Goal: Transaction & Acquisition: Purchase product/service

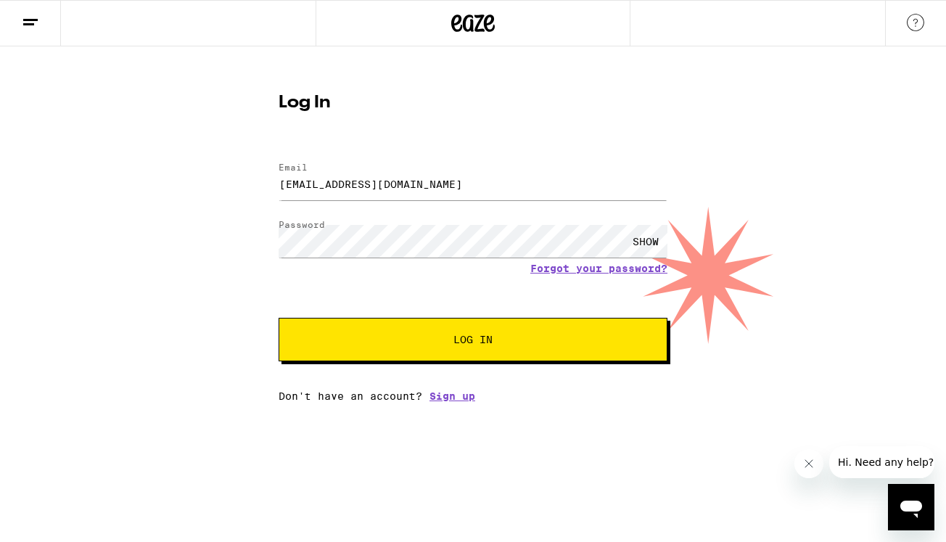
click at [389, 345] on span "Log In" at bounding box center [472, 339] width 271 height 10
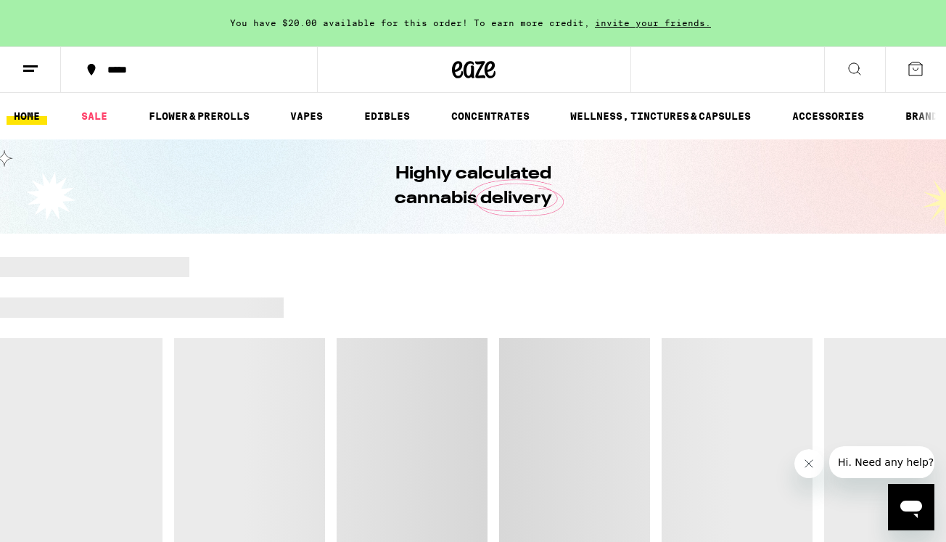
click at [155, 73] on div "*****" at bounding box center [197, 70] width 195 height 10
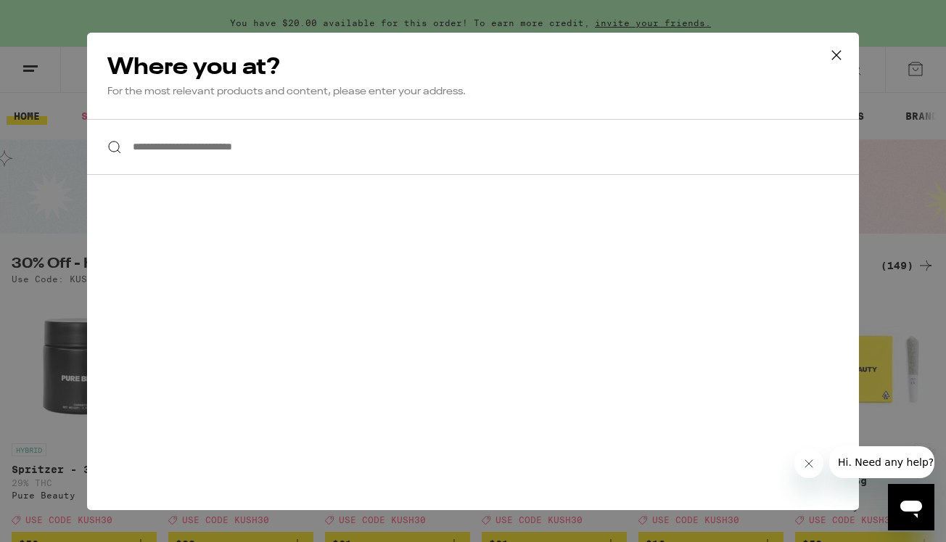
click at [169, 150] on input "**********" at bounding box center [473, 147] width 772 height 56
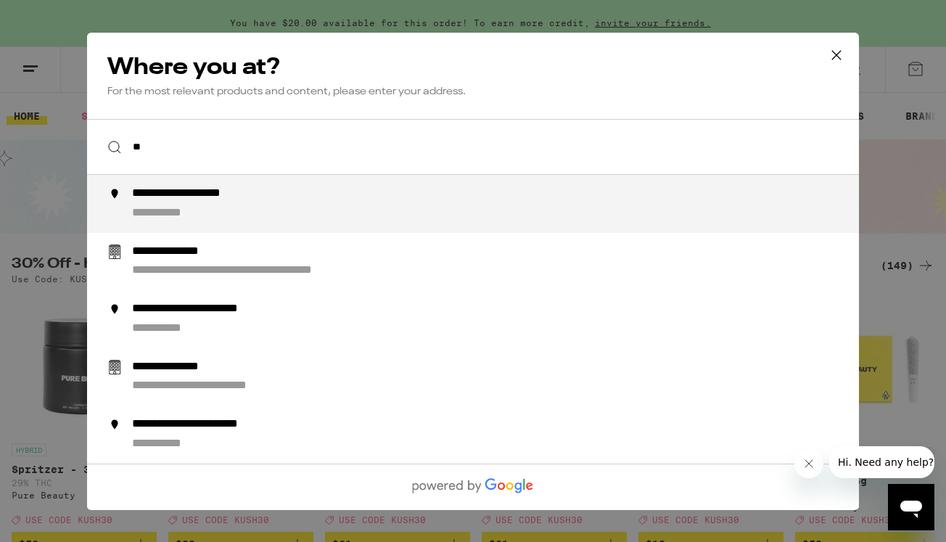
type input "*"
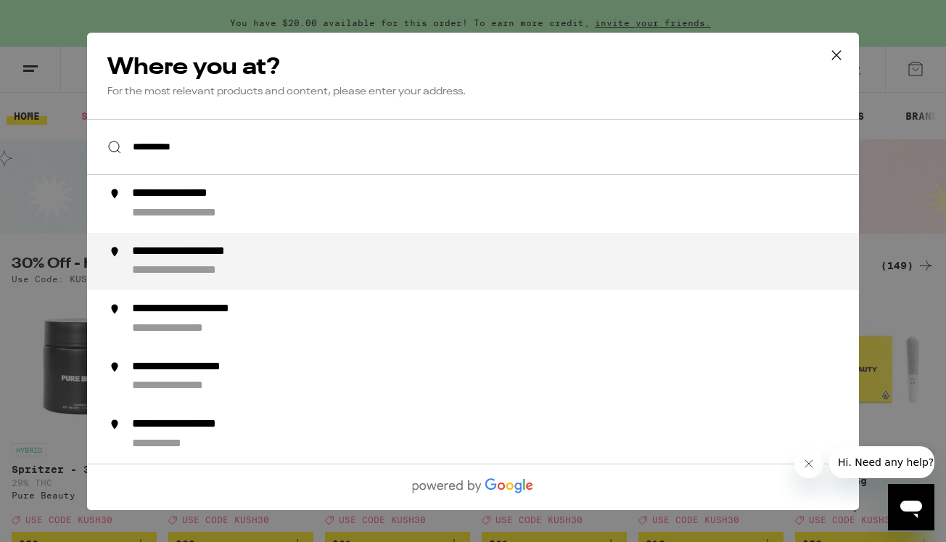
click at [162, 259] on div "**********" at bounding box center [210, 251] width 157 height 15
type input "**********"
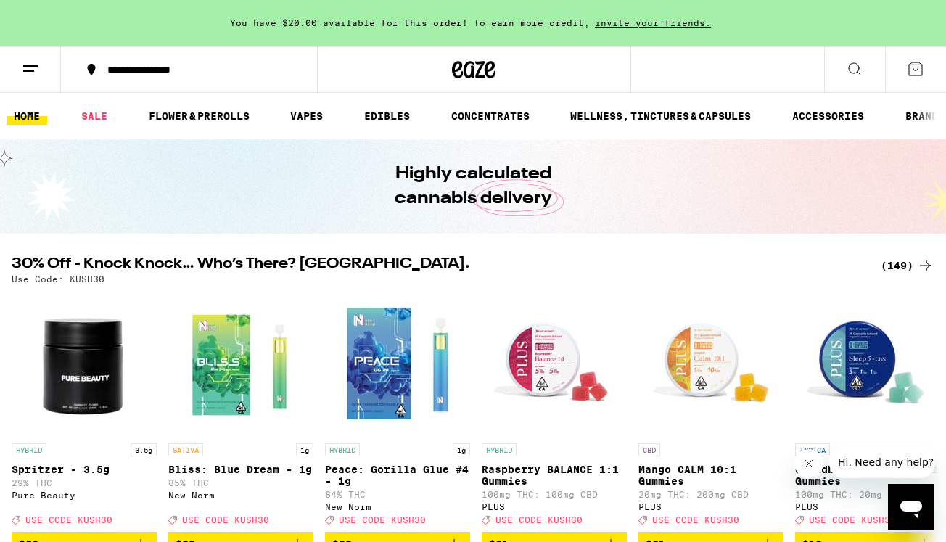
click at [849, 83] on button at bounding box center [854, 70] width 61 height 46
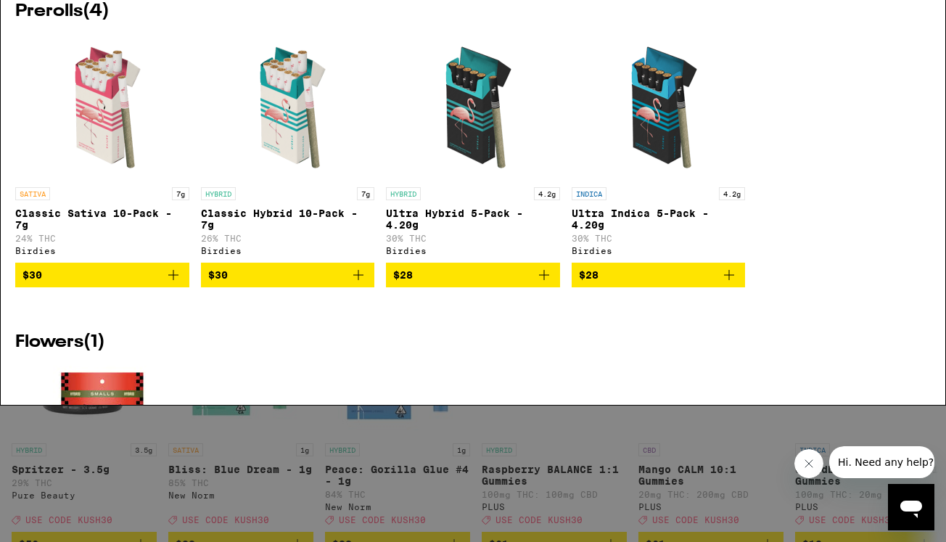
scroll to position [130, 0]
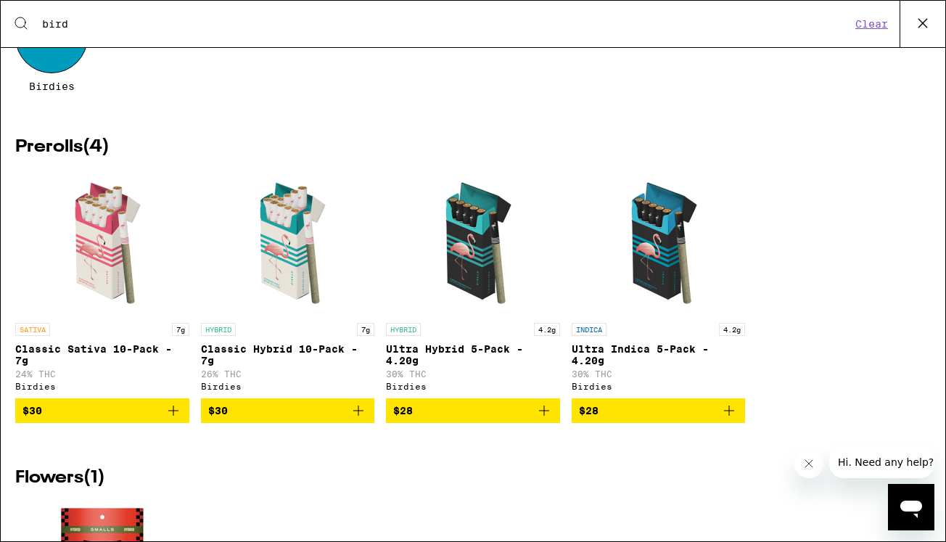
type input "bird"
click at [172, 419] on icon "Add to bag" at bounding box center [173, 410] width 17 height 17
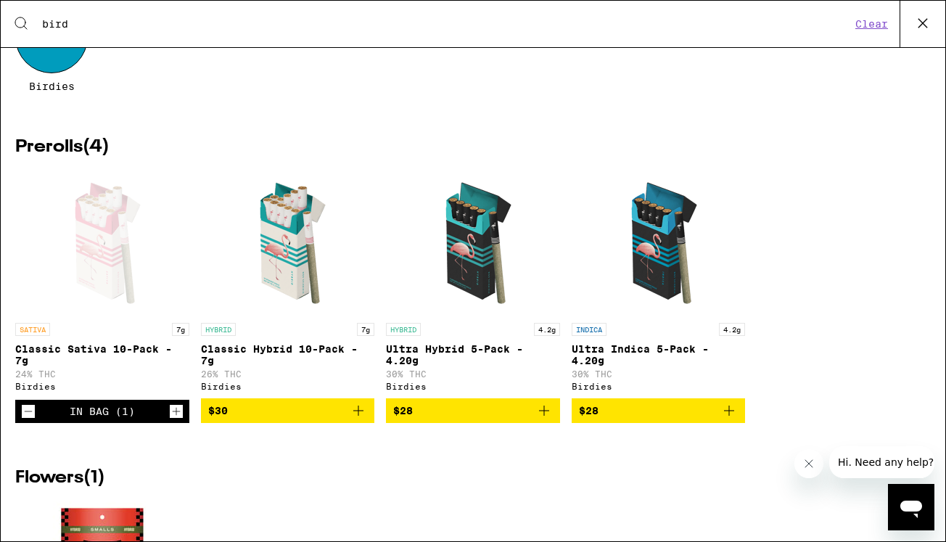
scroll to position [0, 0]
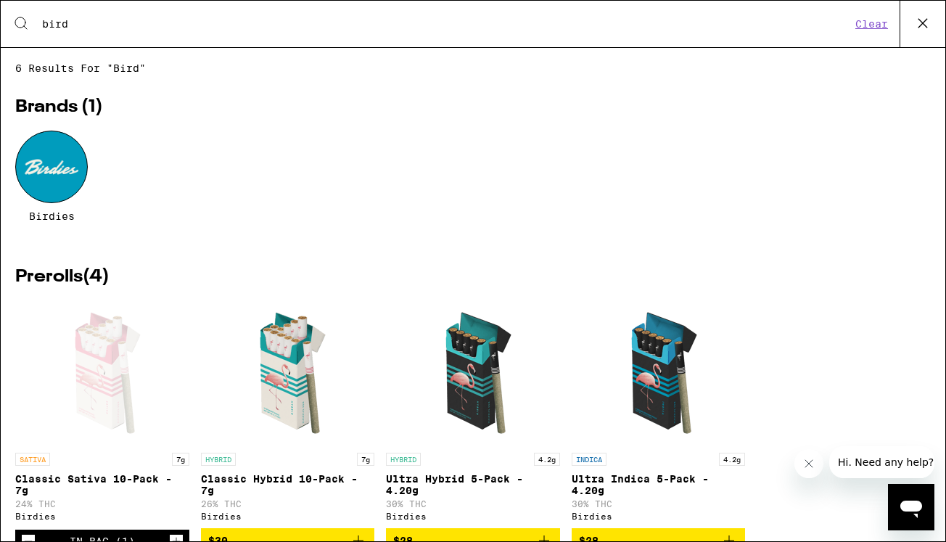
click at [282, 24] on input "bird" at bounding box center [445, 23] width 809 height 13
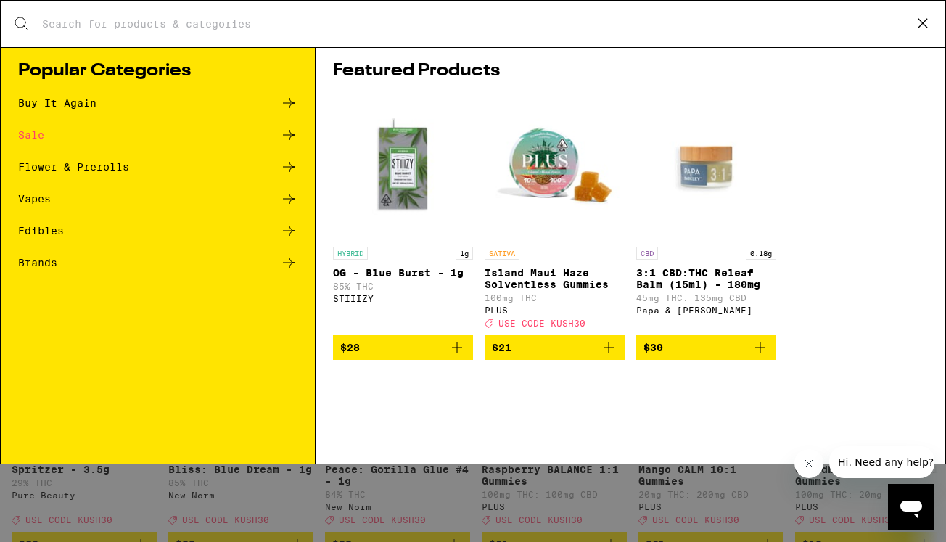
click at [112, 162] on div "Flower & Prerolls" at bounding box center [73, 167] width 111 height 10
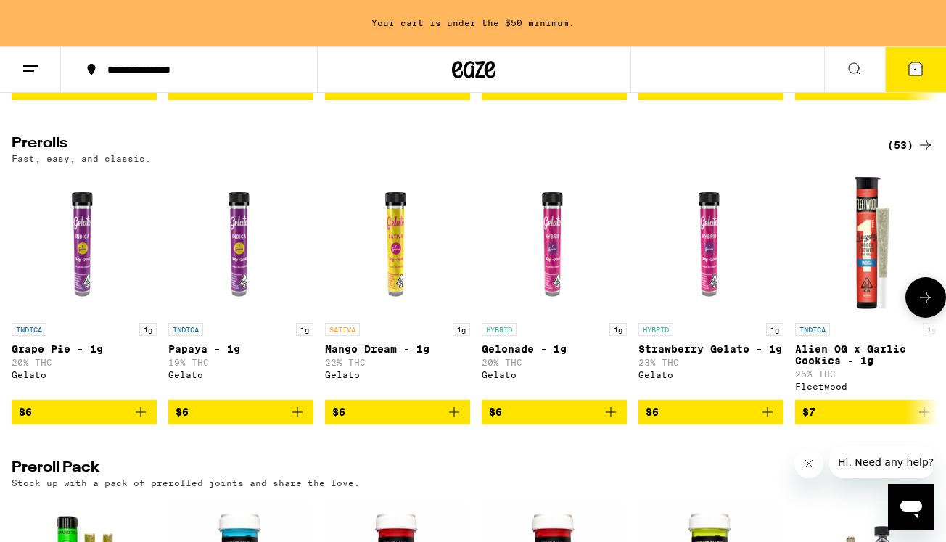
scroll to position [760, 0]
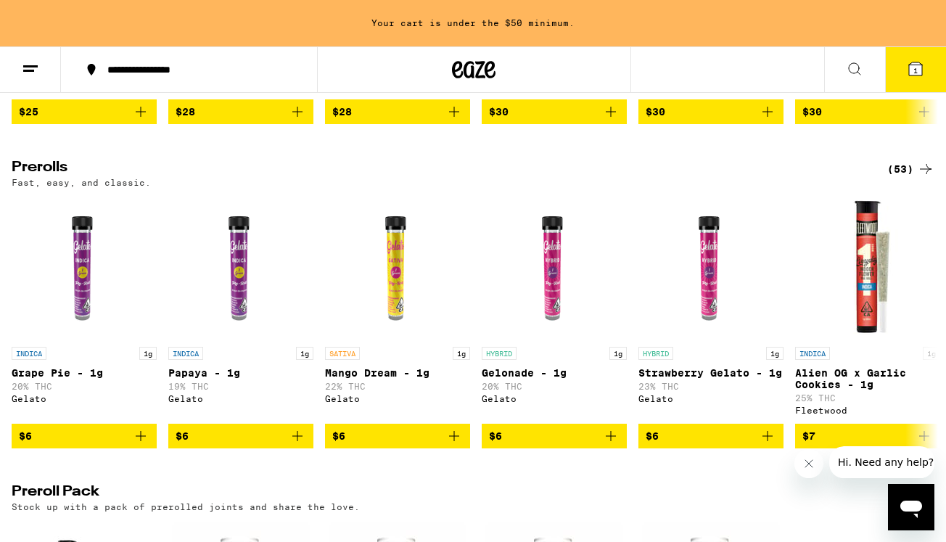
click at [897, 178] on div "(53)" at bounding box center [910, 168] width 47 height 17
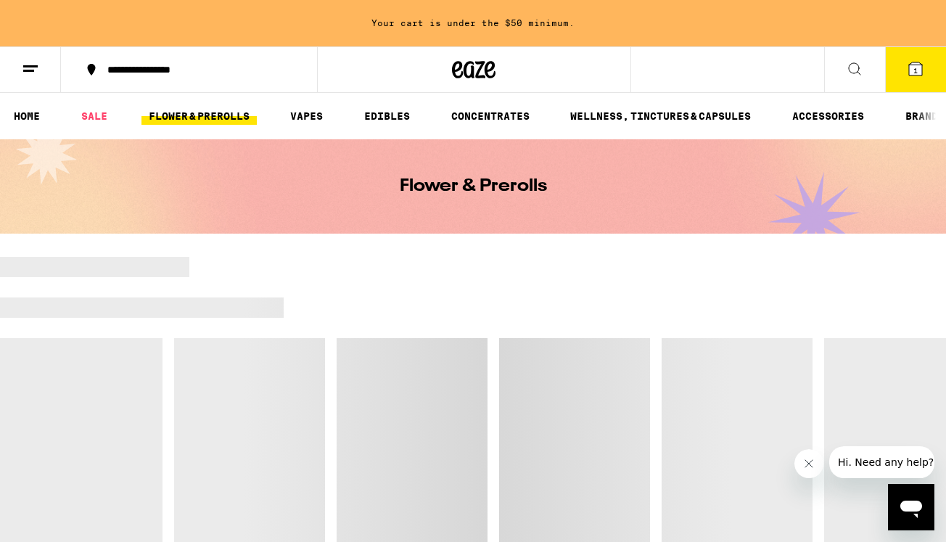
click at [20, 66] on button at bounding box center [30, 70] width 61 height 46
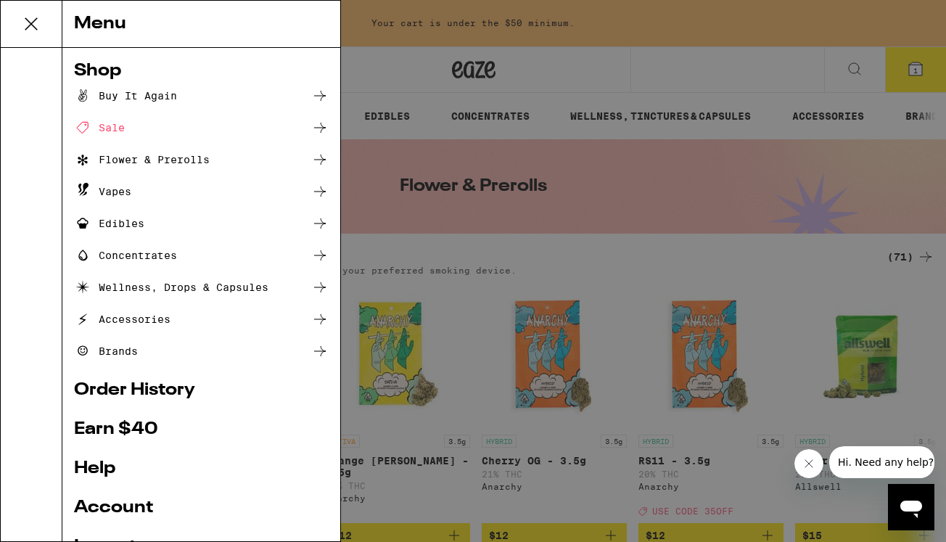
click at [136, 88] on div "Buy It Again" at bounding box center [125, 95] width 103 height 17
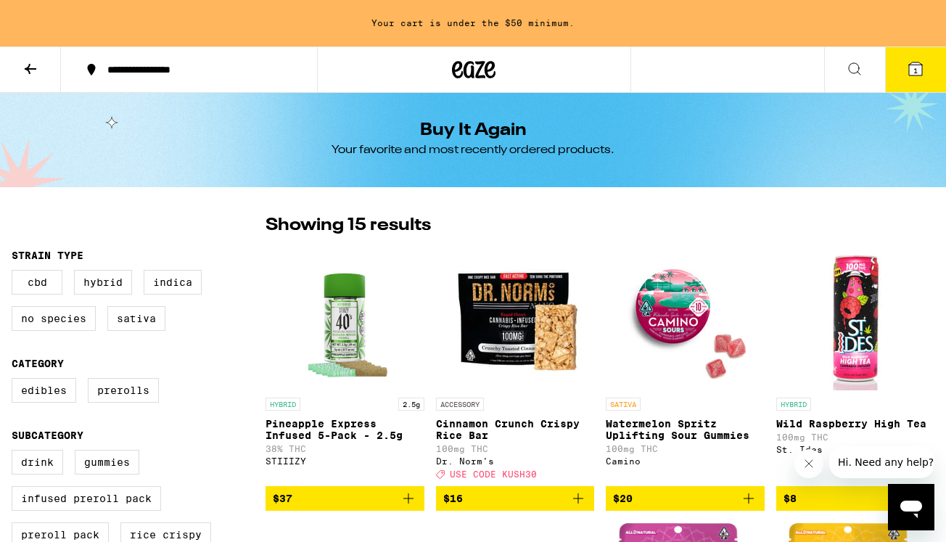
click at [859, 66] on icon at bounding box center [854, 68] width 17 height 17
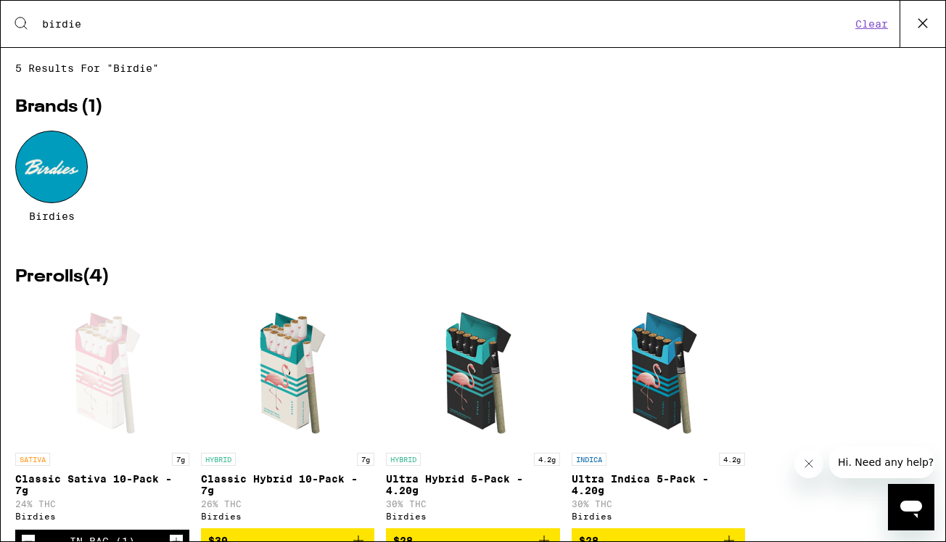
type input "birdie"
click at [280, 378] on img "Open page for Classic Hybrid 10-Pack - 7g from Birdies" at bounding box center [287, 372] width 145 height 145
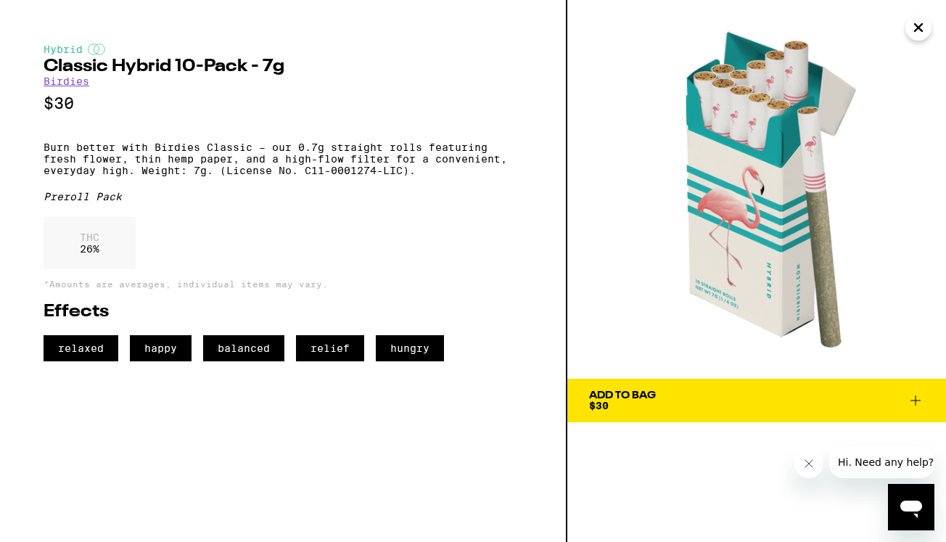
click at [668, 397] on span "Add To Bag $30" at bounding box center [756, 400] width 335 height 20
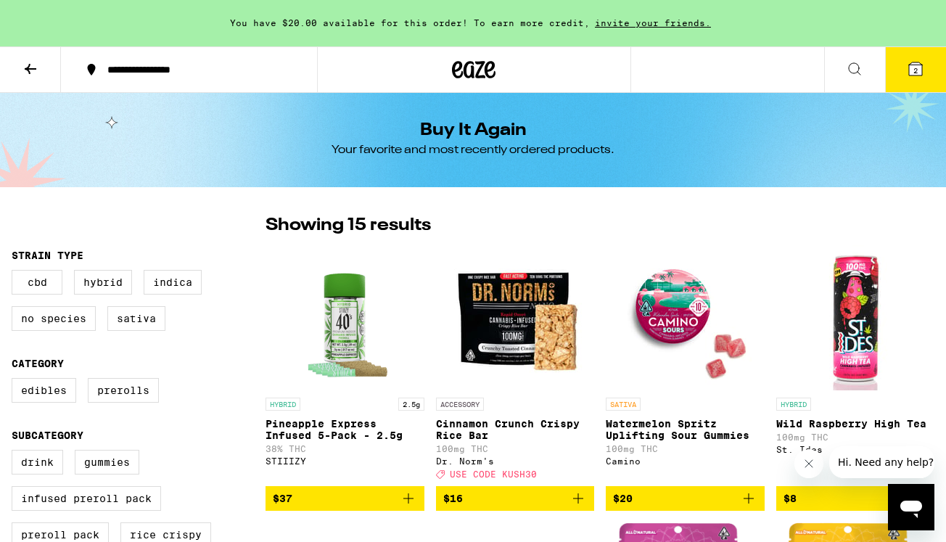
click at [907, 72] on icon at bounding box center [915, 68] width 17 height 17
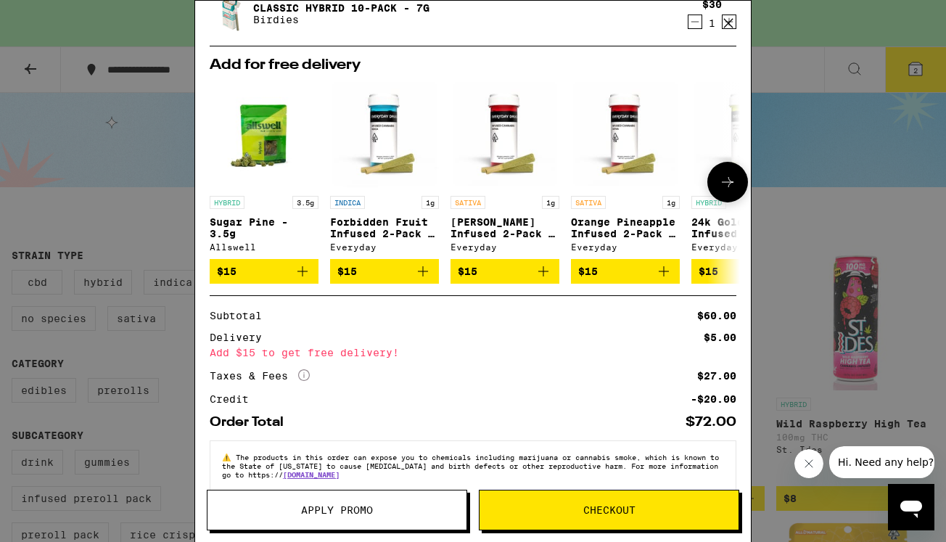
scroll to position [184, 0]
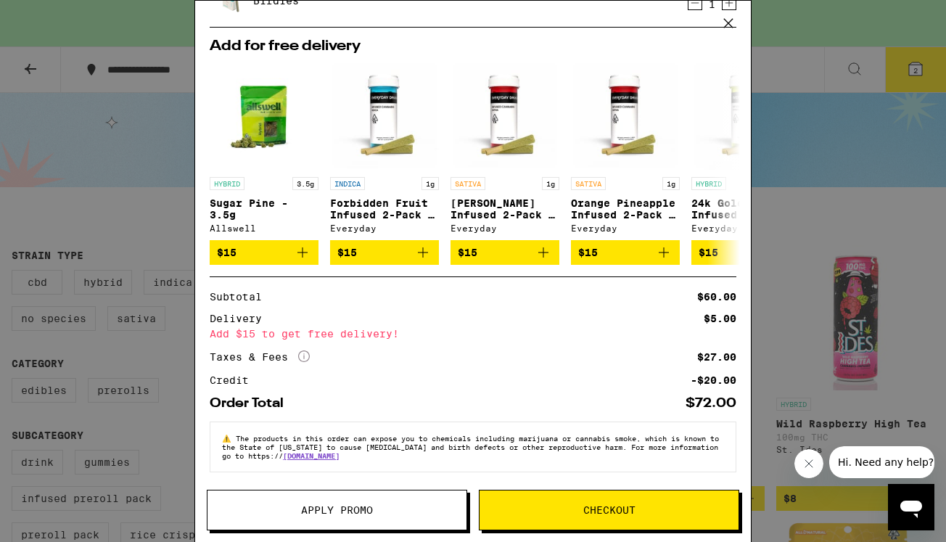
click at [545, 514] on span "Checkout" at bounding box center [608, 510] width 259 height 10
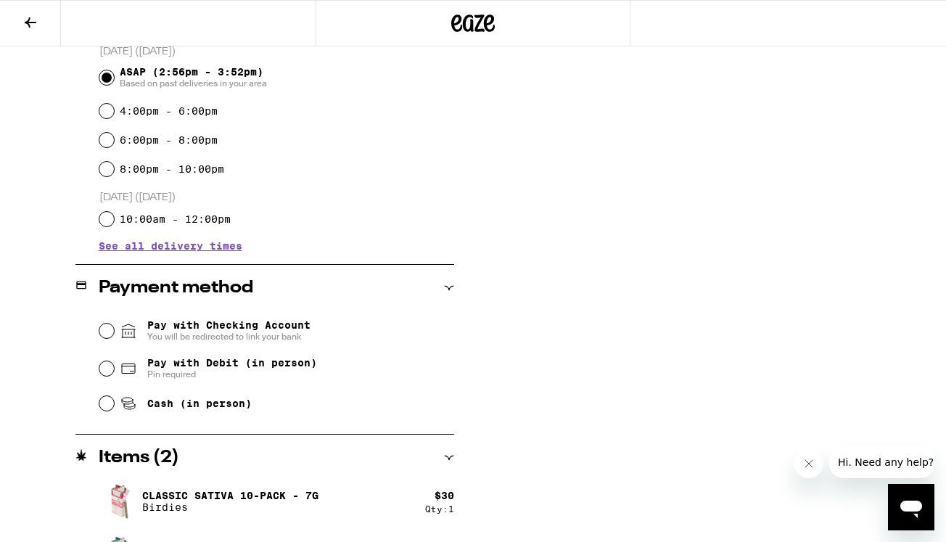
scroll to position [452, 0]
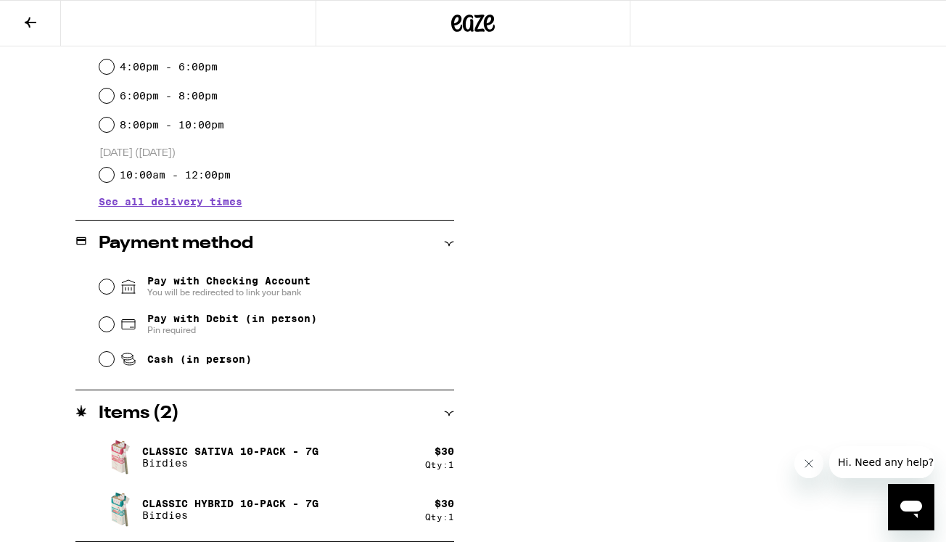
click at [198, 329] on span "Pin required" at bounding box center [232, 330] width 170 height 12
click at [114, 329] on input "Pay with Debit (in person) Pin required" at bounding box center [106, 324] width 15 height 15
radio input "true"
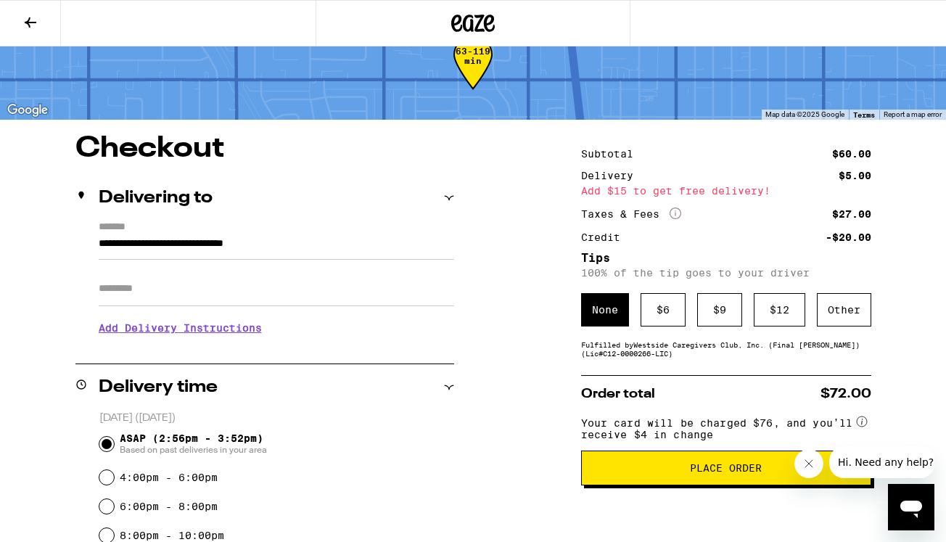
scroll to position [41, 0]
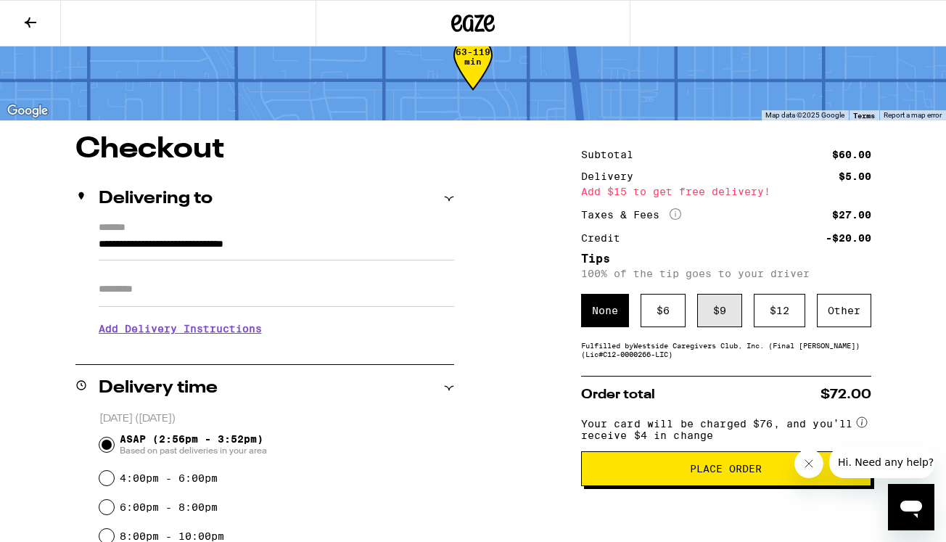
click at [713, 316] on div "$ 9" at bounding box center [719, 310] width 45 height 33
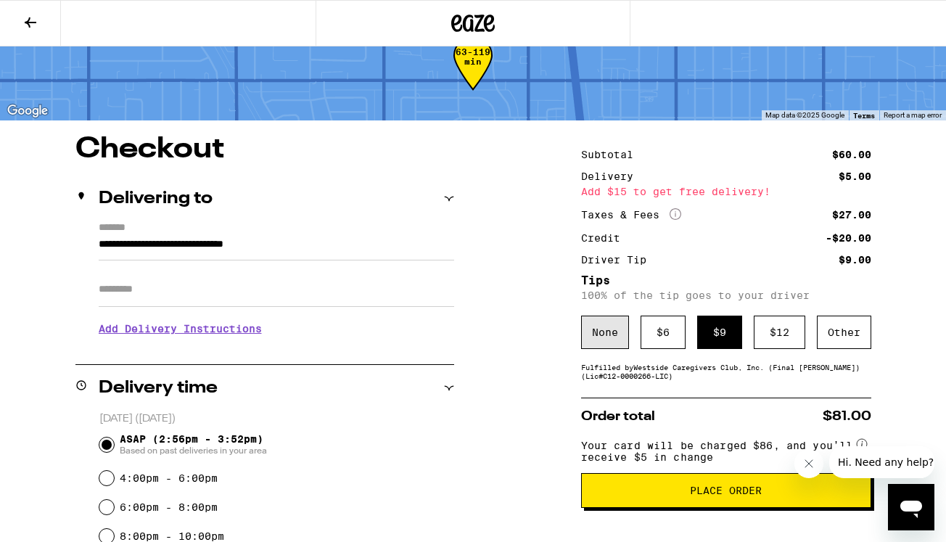
click at [593, 340] on div "None" at bounding box center [605, 332] width 48 height 33
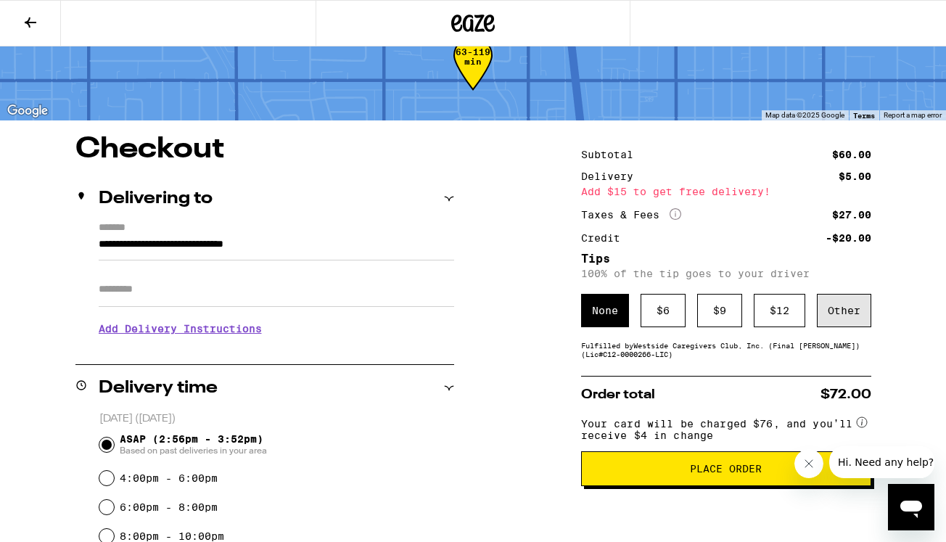
click at [839, 318] on div "Other" at bounding box center [844, 310] width 54 height 33
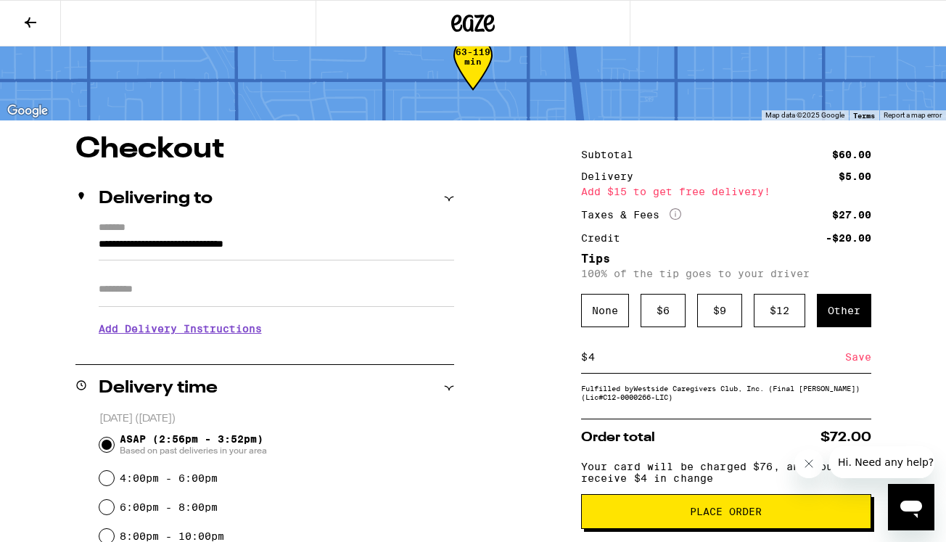
click at [855, 365] on div "Save" at bounding box center [858, 357] width 26 height 32
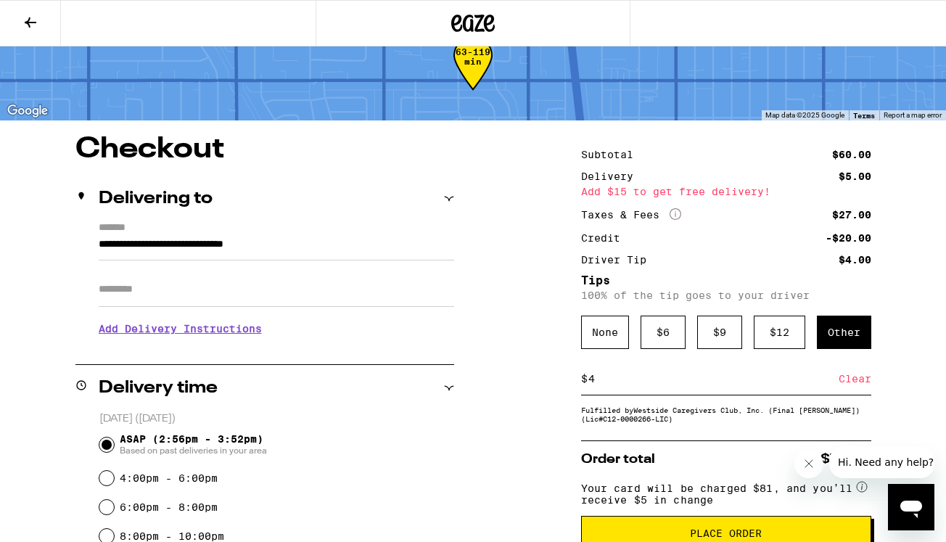
click at [637, 395] on div "$ 4 Clear" at bounding box center [726, 379] width 290 height 33
click at [629, 385] on input "4" at bounding box center [713, 378] width 251 height 13
type input "4"
type input "3"
click at [862, 393] on div "Save" at bounding box center [858, 379] width 26 height 32
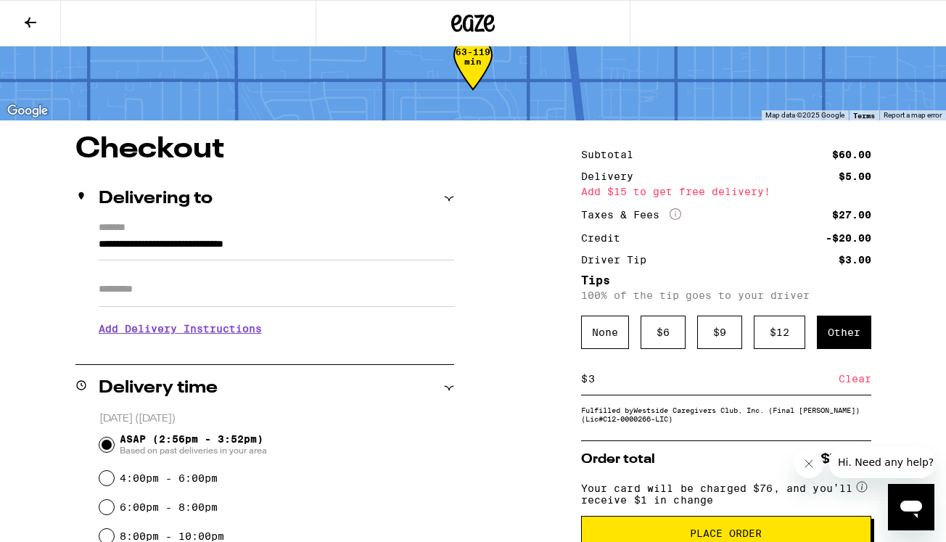
scroll to position [131, 0]
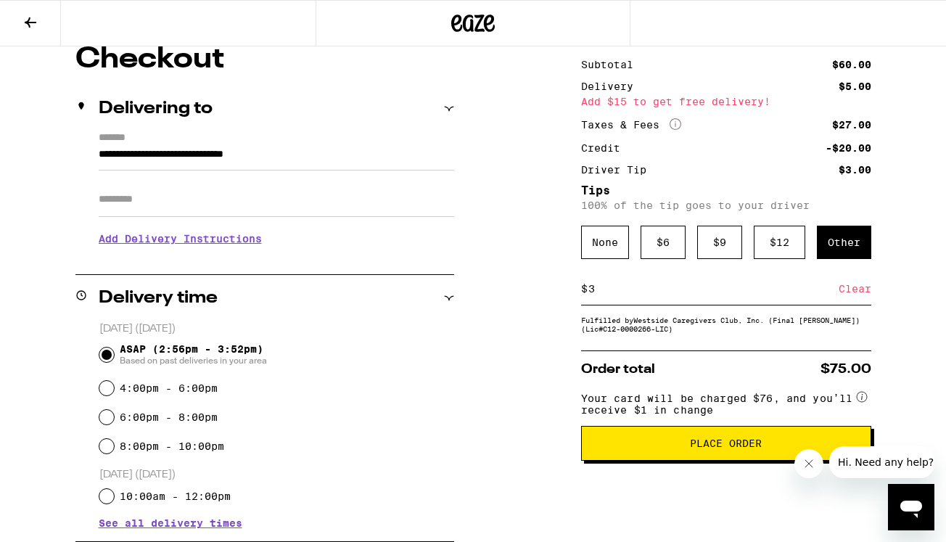
click at [613, 290] on input "3" at bounding box center [713, 288] width 251 height 13
type input "5"
click at [852, 287] on div "Save" at bounding box center [858, 289] width 26 height 32
click at [846, 294] on div "Clear" at bounding box center [855, 289] width 33 height 32
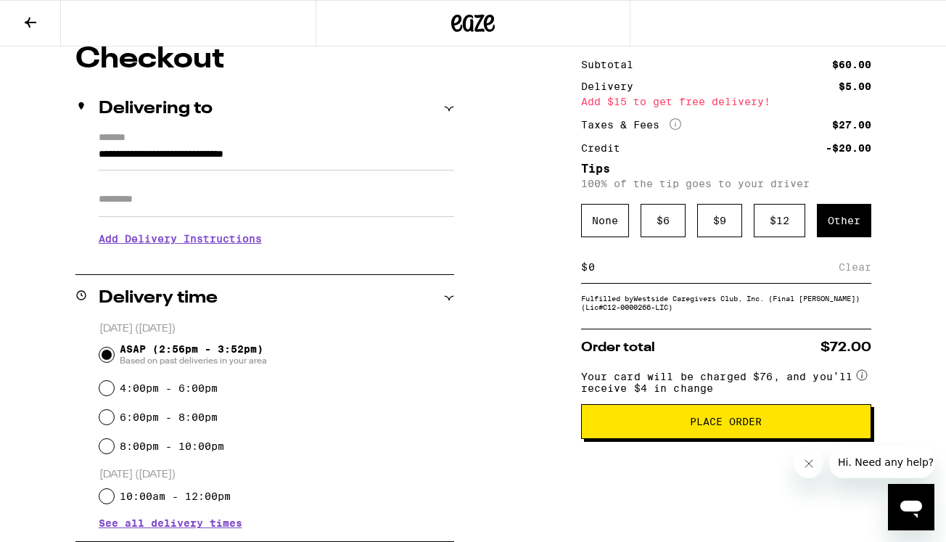
click at [694, 427] on span "Place Order" at bounding box center [726, 421] width 72 height 10
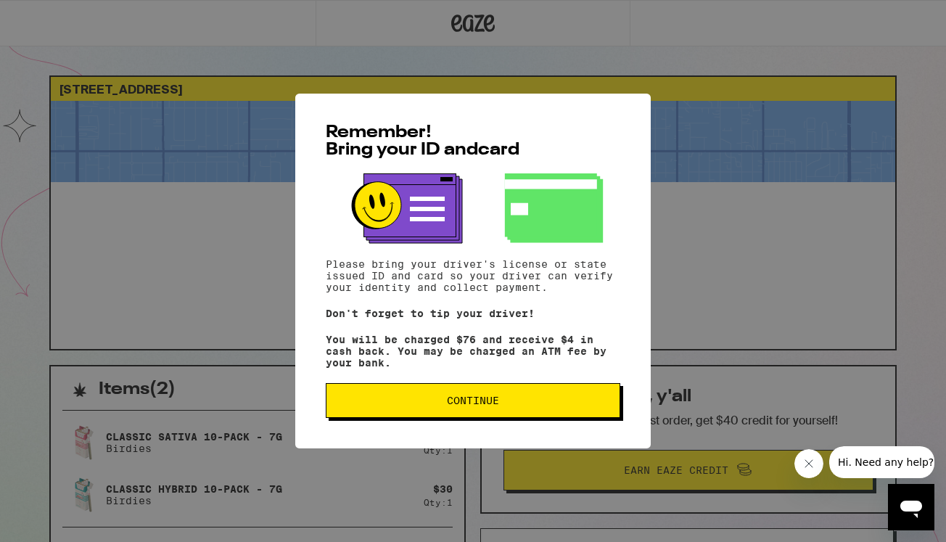
click at [444, 405] on span "Continue" at bounding box center [473, 400] width 270 height 10
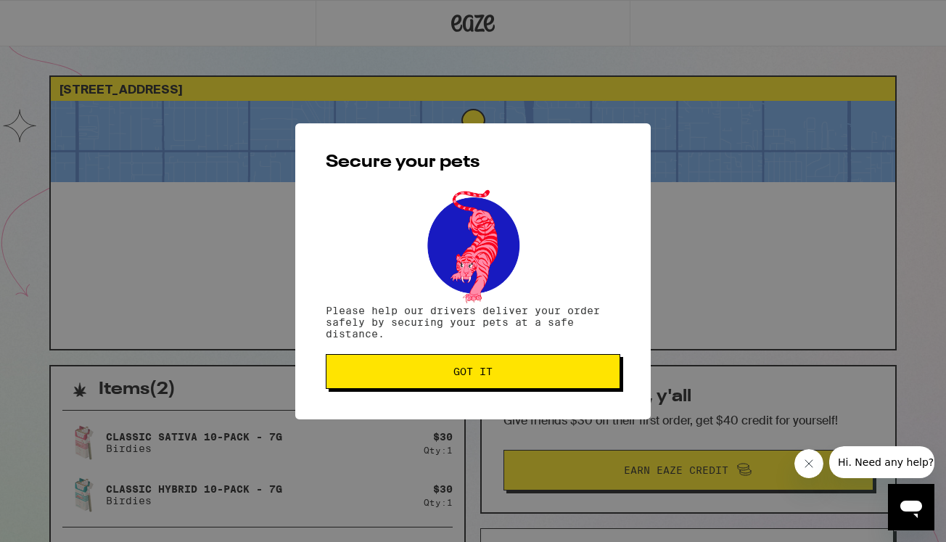
click at [437, 374] on span "Got it" at bounding box center [473, 371] width 270 height 10
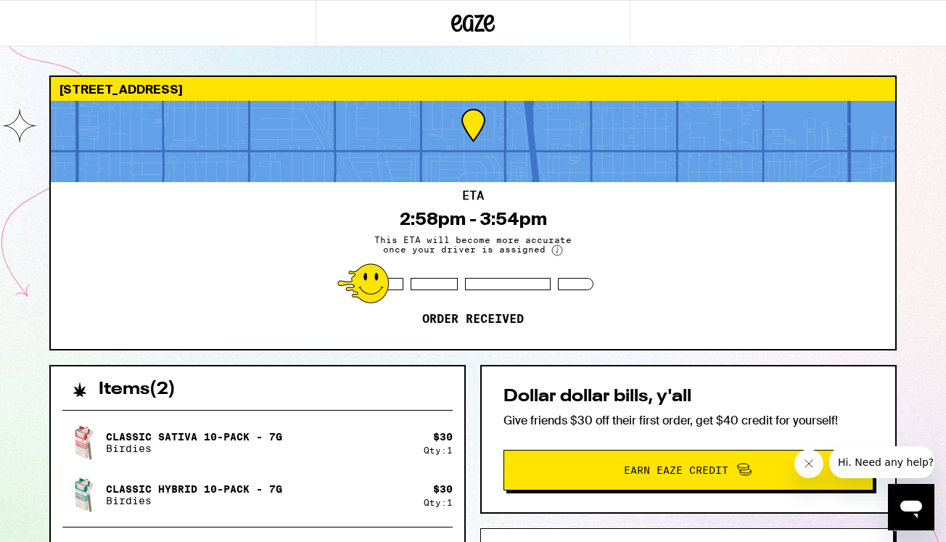
click at [477, 363] on div "12630 Hartland St Los Angeles 91605 ETA 2:58pm - 3:54pm This ETA will become mo…" at bounding box center [473, 437] width 870 height 725
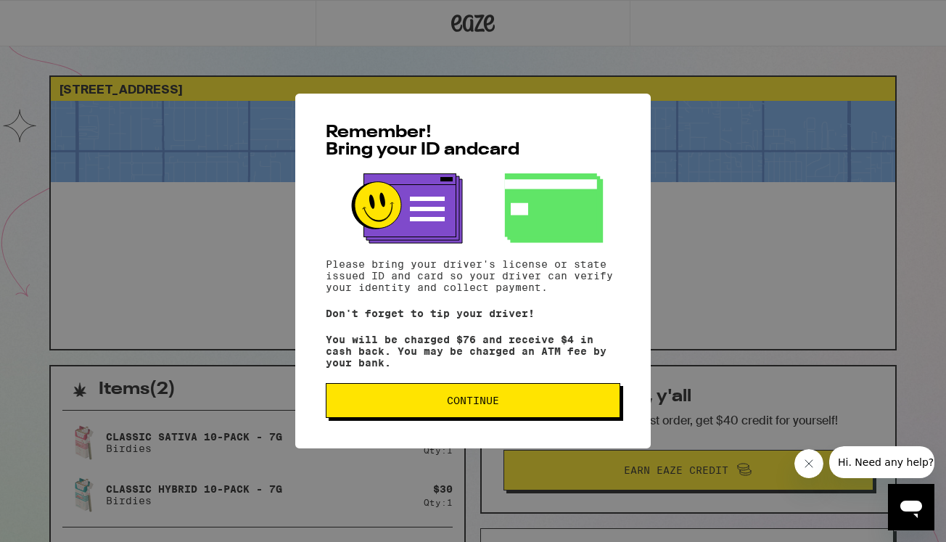
click at [437, 405] on span "Continue" at bounding box center [473, 400] width 270 height 10
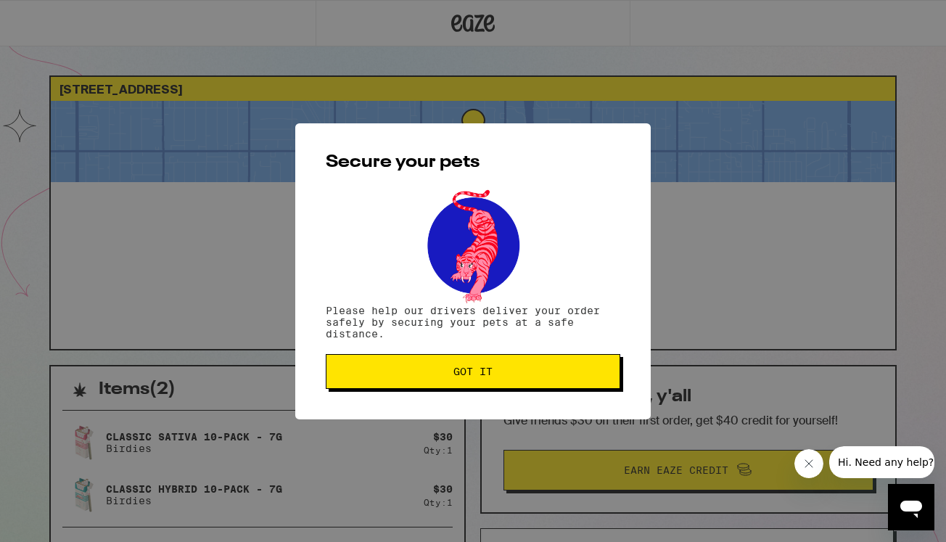
click at [419, 372] on span "Got it" at bounding box center [473, 371] width 270 height 10
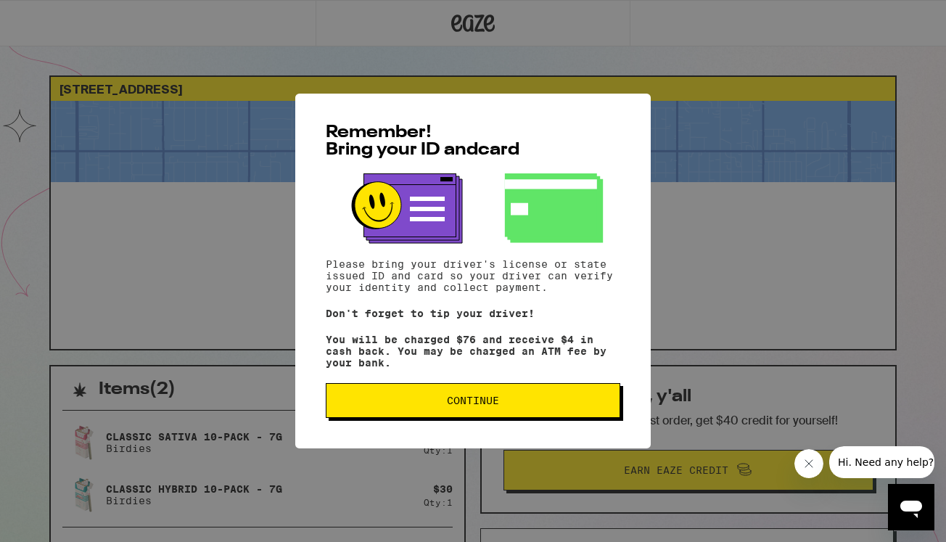
click at [400, 399] on button "Continue" at bounding box center [473, 400] width 294 height 35
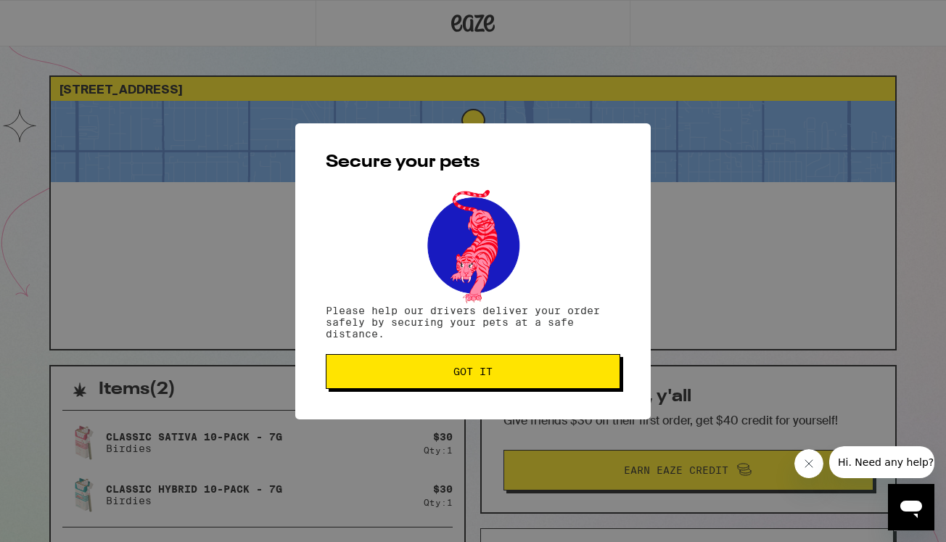
click at [392, 381] on button "Got it" at bounding box center [473, 371] width 294 height 35
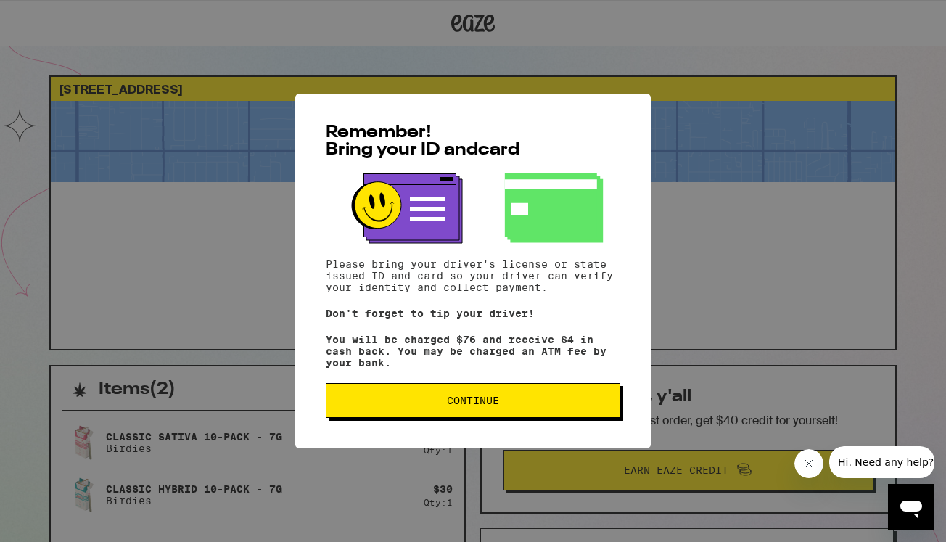
click at [402, 417] on button "Continue" at bounding box center [473, 400] width 294 height 35
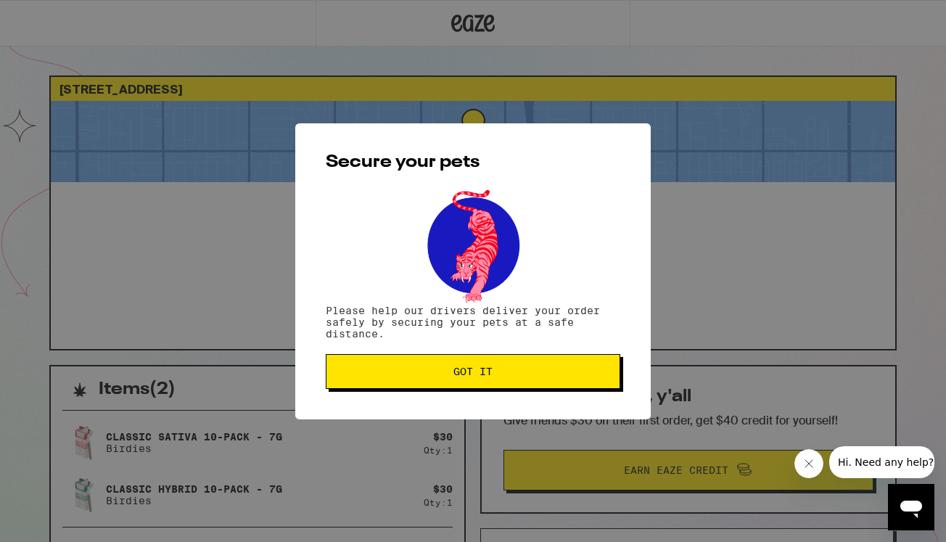
click at [394, 382] on button "Got it" at bounding box center [473, 371] width 294 height 35
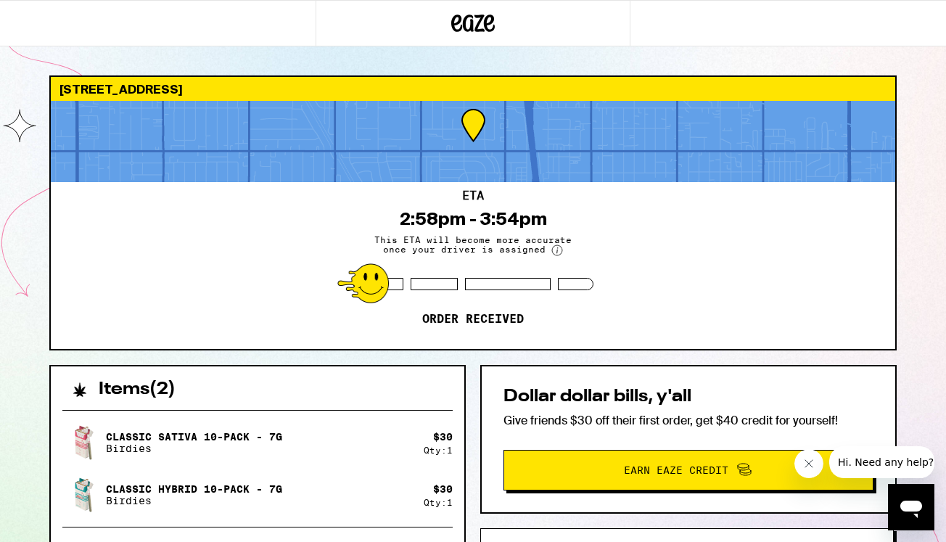
click at [458, 17] on icon at bounding box center [473, 23] width 44 height 26
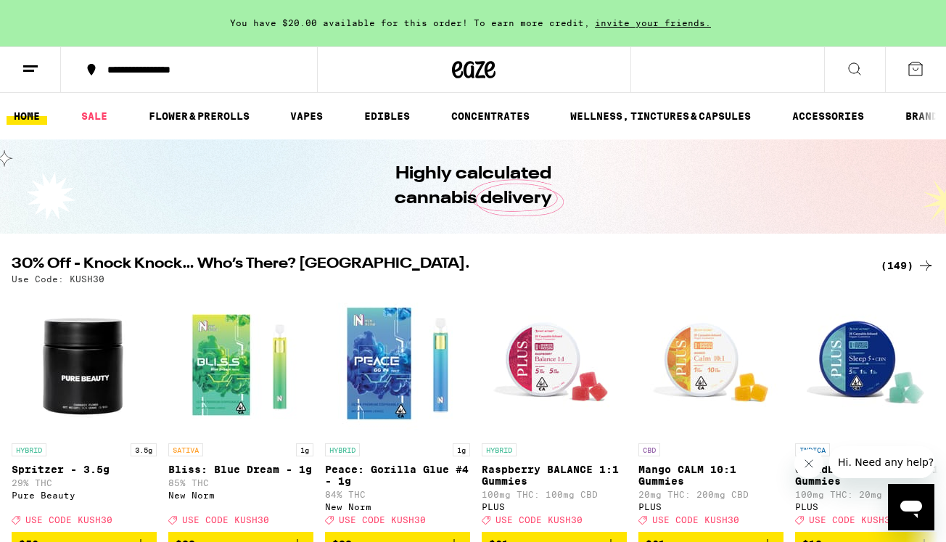
click at [22, 77] on button at bounding box center [30, 70] width 61 height 46
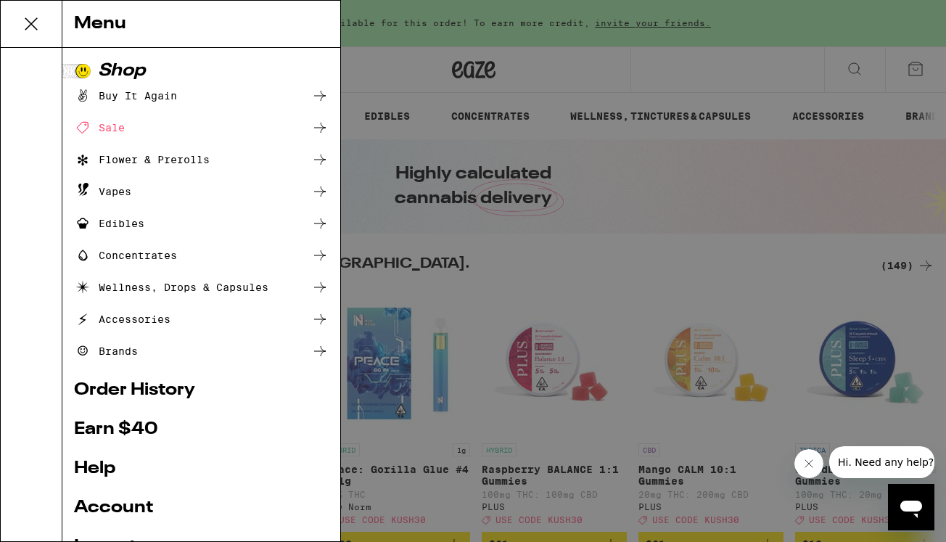
click at [96, 386] on link "Order History" at bounding box center [201, 390] width 255 height 17
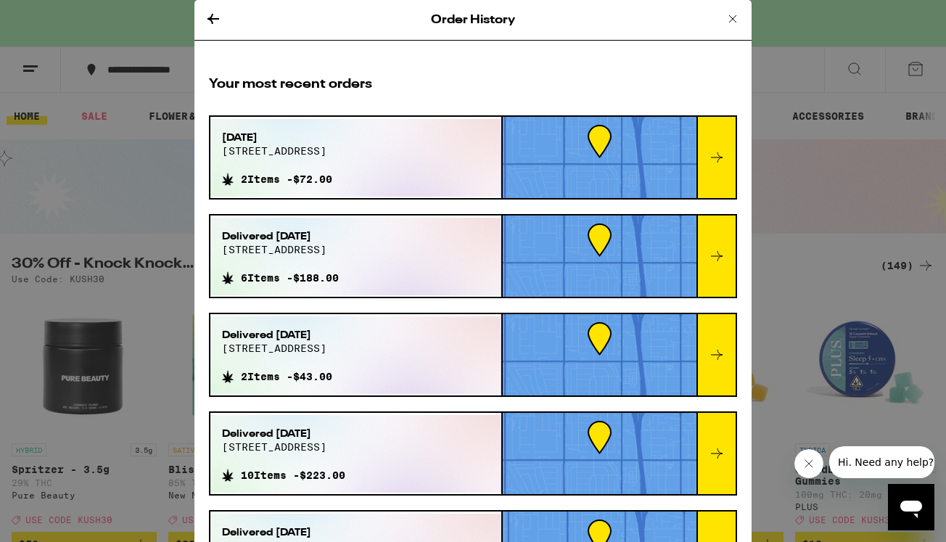
click at [728, 148] on div at bounding box center [715, 157] width 39 height 81
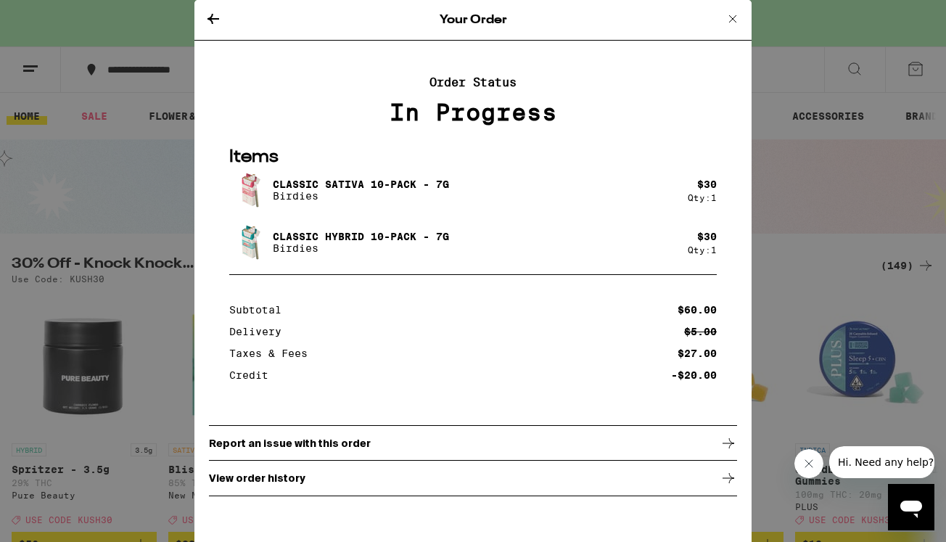
scroll to position [527, 0]
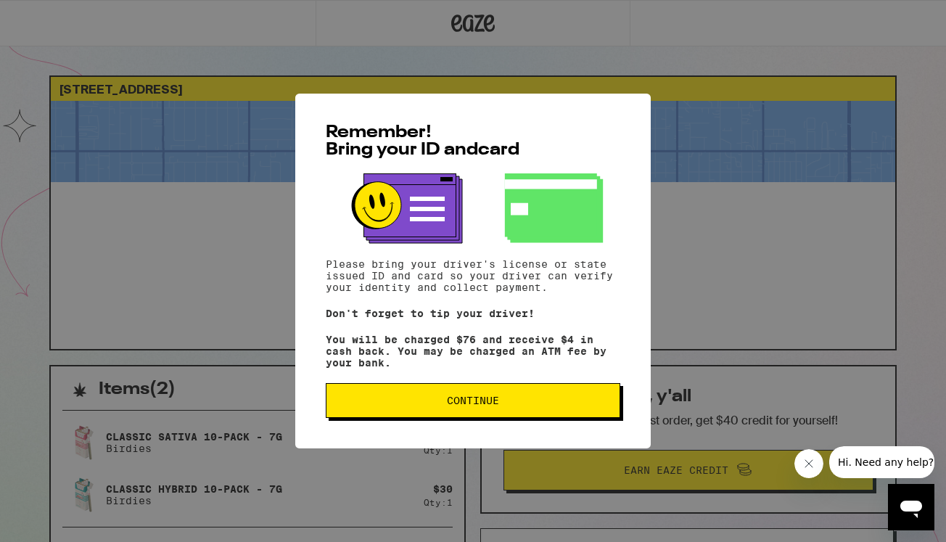
click at [461, 388] on div "Remember! Bring your ID and card Please bring your driver's license or state is…" at bounding box center [472, 271] width 355 height 355
click at [455, 404] on span "Continue" at bounding box center [473, 400] width 52 height 10
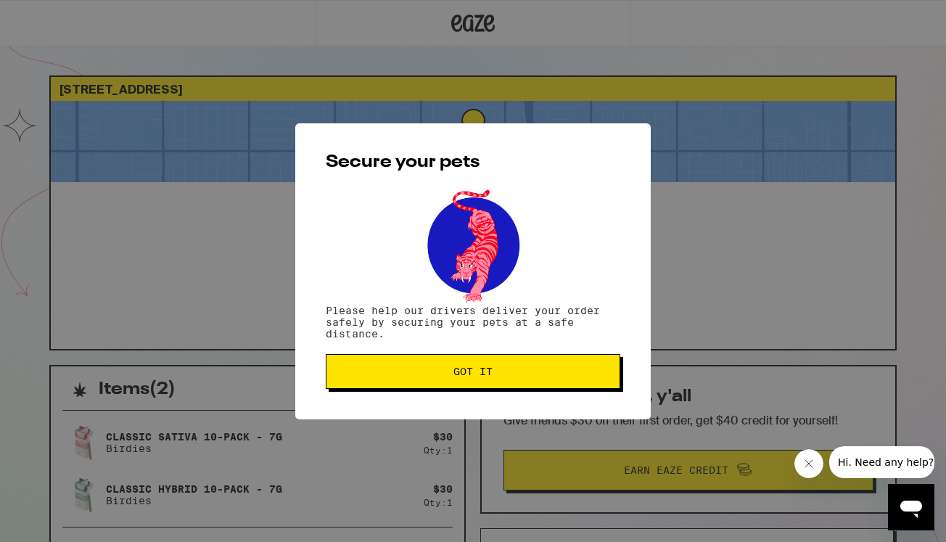
click at [429, 380] on button "Got it" at bounding box center [473, 371] width 294 height 35
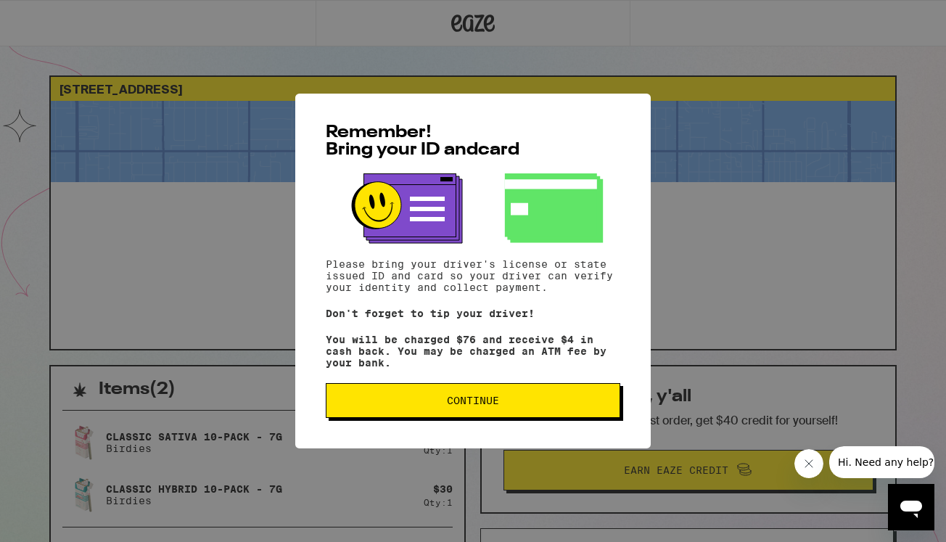
click at [401, 413] on button "Continue" at bounding box center [473, 400] width 294 height 35
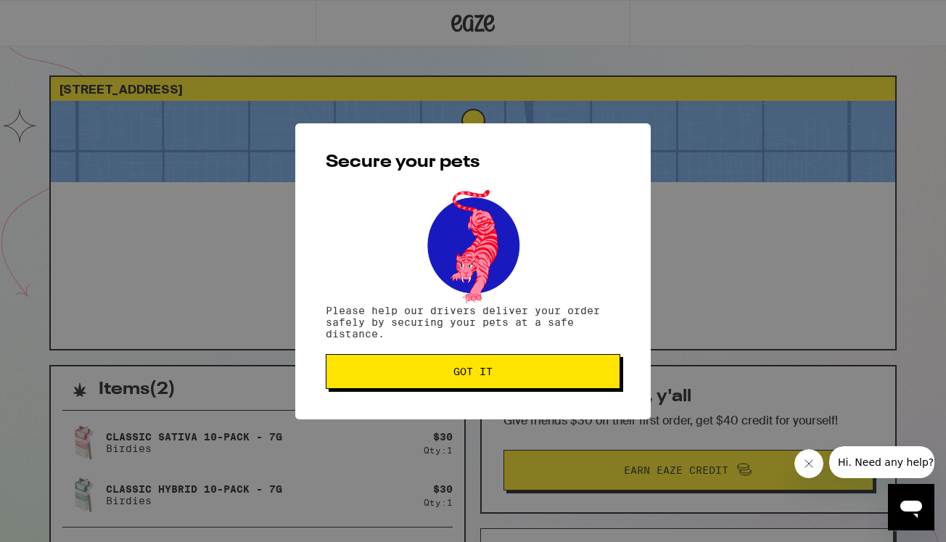
click at [399, 376] on span "Got it" at bounding box center [473, 371] width 270 height 10
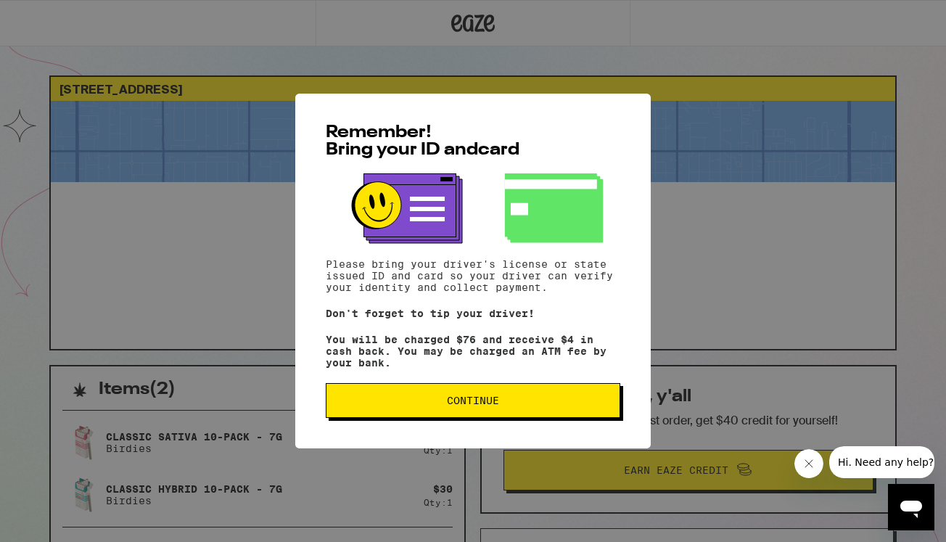
click at [477, 416] on button "Continue" at bounding box center [473, 400] width 294 height 35
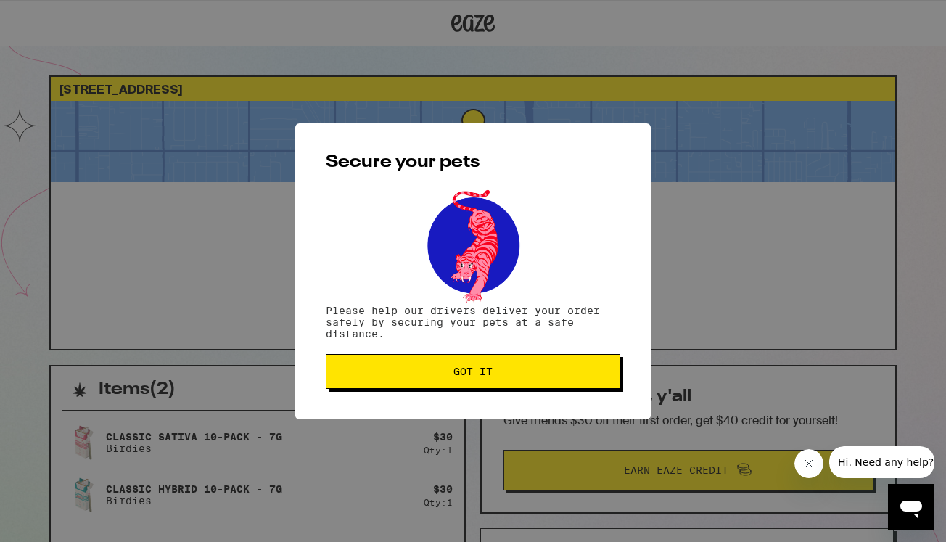
click at [461, 375] on span "Got it" at bounding box center [472, 371] width 39 height 10
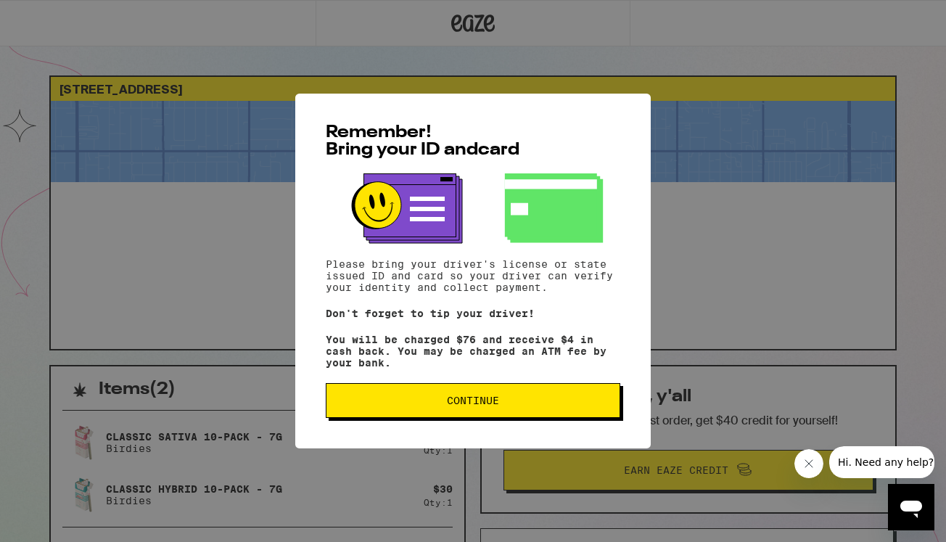
click at [396, 424] on div "Remember! Bring your ID and card Please bring your driver's license or state is…" at bounding box center [472, 271] width 355 height 355
click at [395, 412] on button "Continue" at bounding box center [473, 400] width 294 height 35
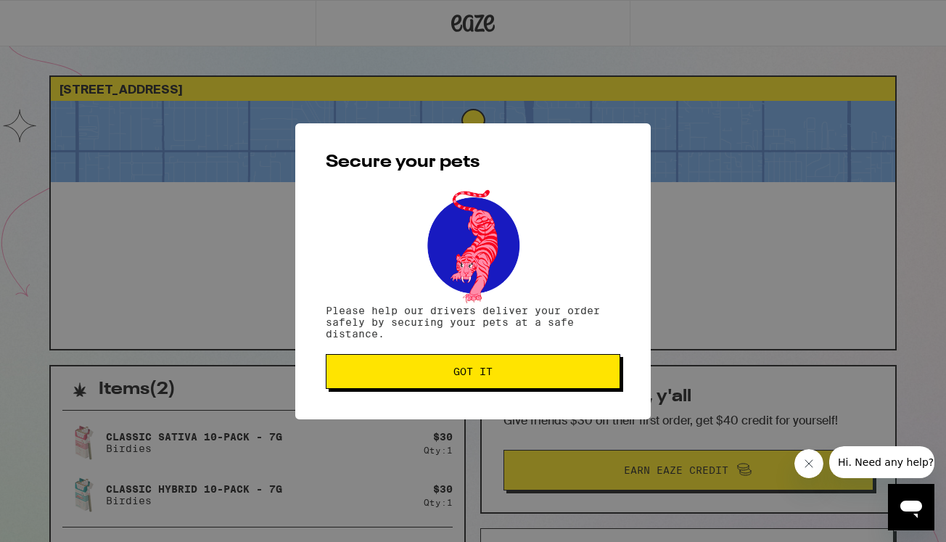
click at [391, 390] on div "Secure your pets Please help our drivers deliver your order safely by securing …" at bounding box center [472, 271] width 355 height 296
click at [391, 389] on button "Got it" at bounding box center [473, 371] width 294 height 35
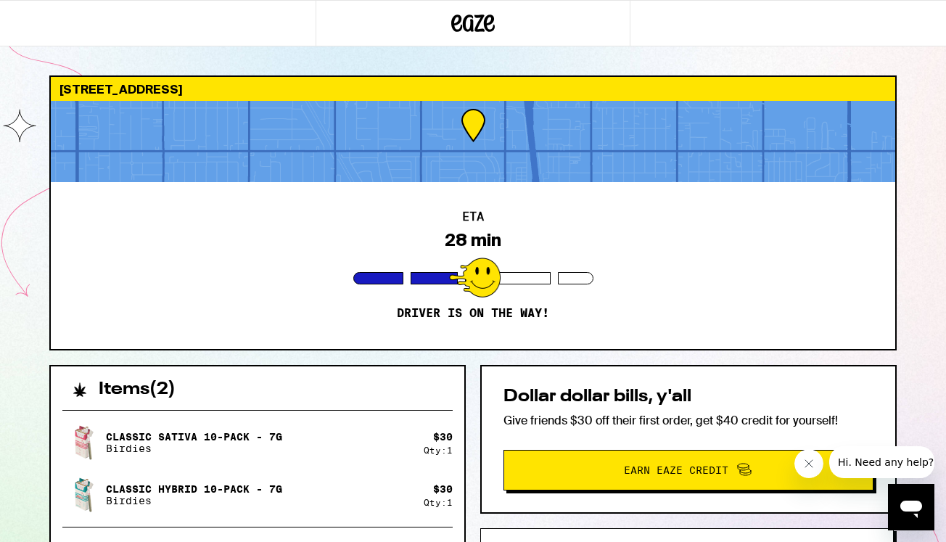
click at [432, 152] on div at bounding box center [473, 141] width 844 height 81
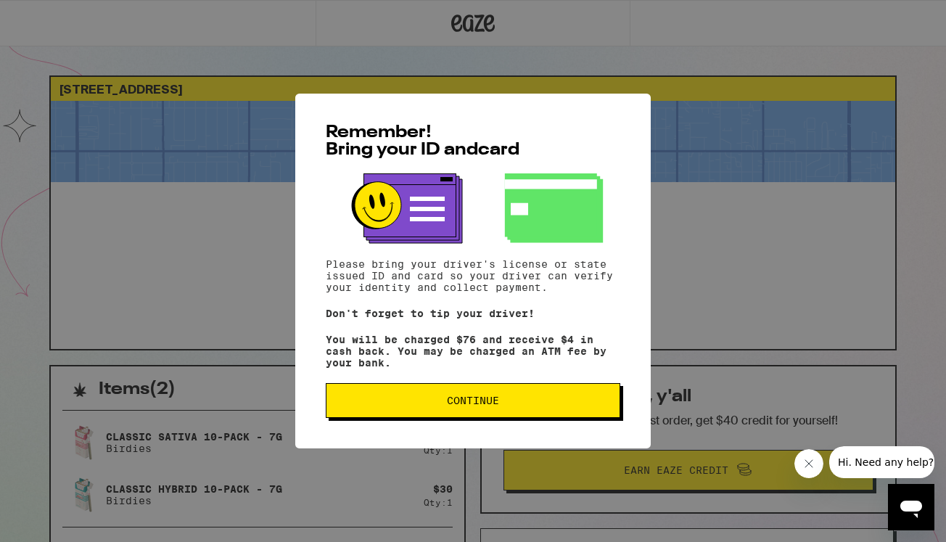
click at [445, 392] on button "Continue" at bounding box center [473, 400] width 294 height 35
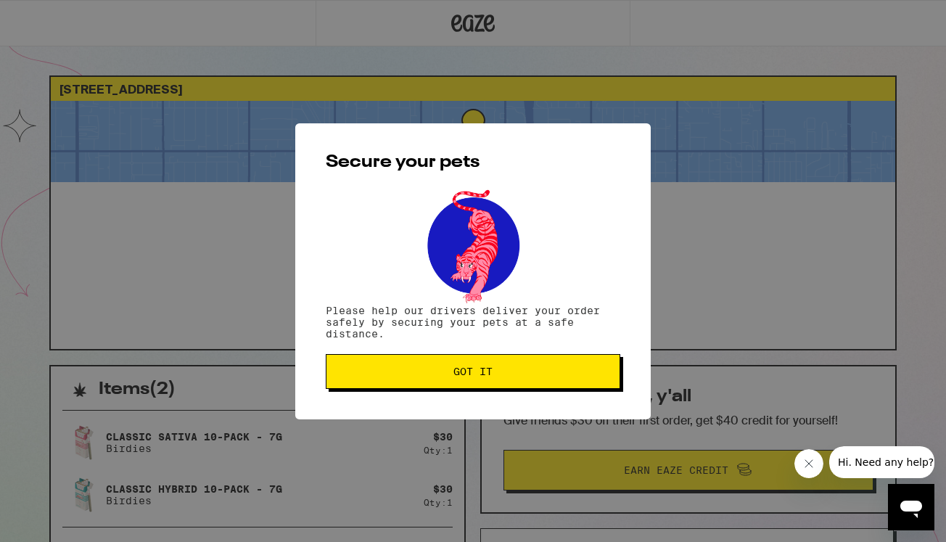
click at [442, 401] on div "Secure your pets Please help our drivers deliver your order safely by securing …" at bounding box center [472, 271] width 355 height 296
click at [442, 388] on button "Got it" at bounding box center [473, 371] width 294 height 35
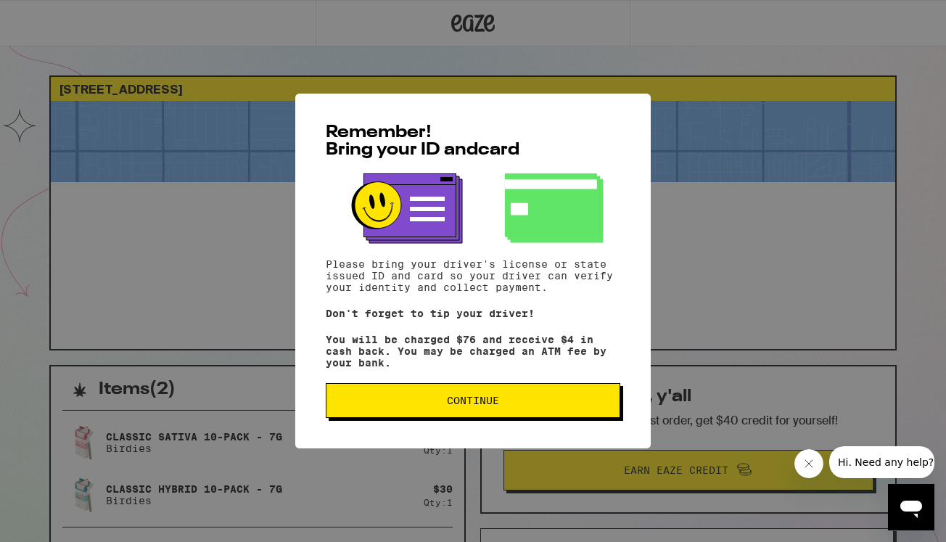
click at [479, 413] on button "Continue" at bounding box center [473, 400] width 294 height 35
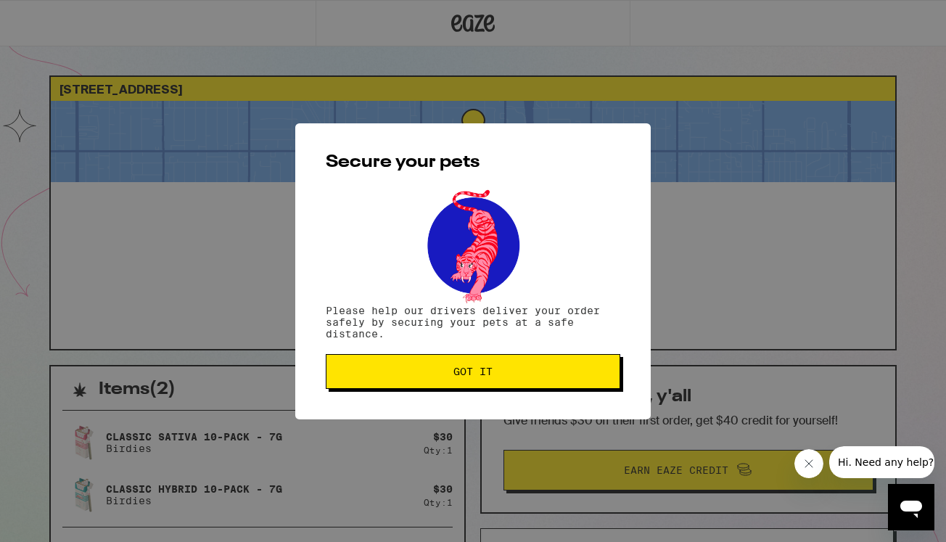
click at [445, 358] on button "Got it" at bounding box center [473, 371] width 294 height 35
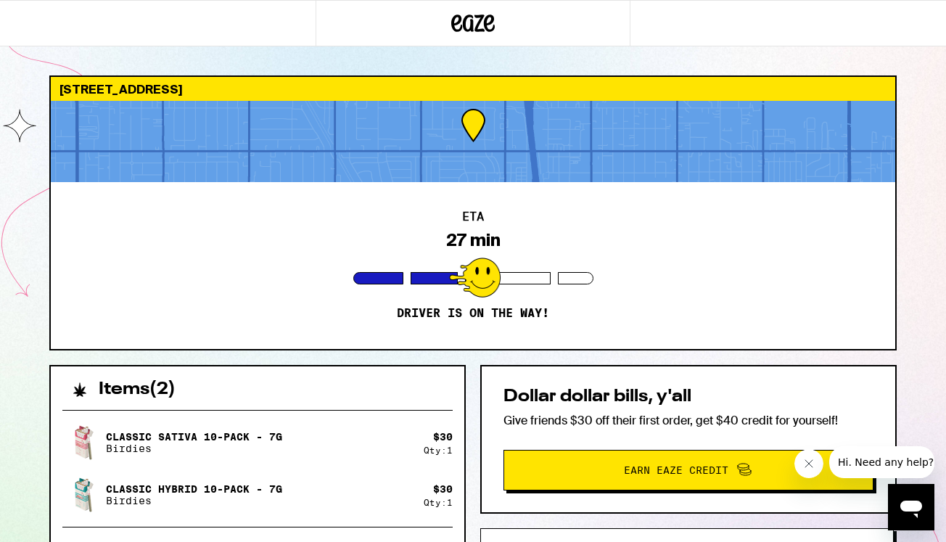
click at [811, 463] on icon "Close message from company" at bounding box center [809, 464] width 12 height 12
click at [489, 494] on div "Dollar dollar bills, y'all Give friends $30 off their first order, get $40 cred…" at bounding box center [688, 439] width 416 height 149
click at [23, 313] on div "[STREET_ADDRESS] ETA 27 min Driver is on the way! Items ( 2 ) Classic Sativa 10…" at bounding box center [473, 400] width 946 height 800
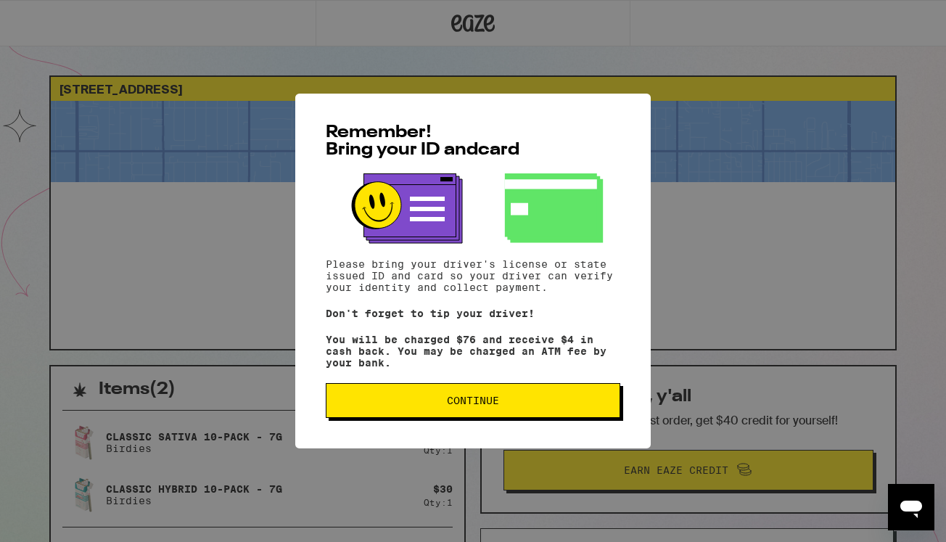
click at [401, 440] on div "Remember! Bring your ID and card Please bring your driver's license or state is…" at bounding box center [472, 271] width 355 height 355
click at [397, 416] on button "Continue" at bounding box center [473, 400] width 294 height 35
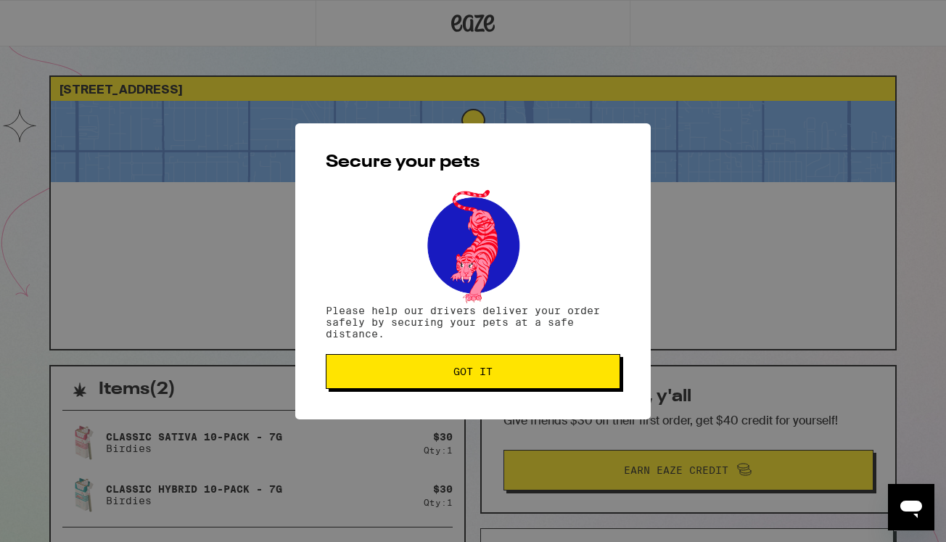
click at [420, 367] on button "Got it" at bounding box center [473, 371] width 294 height 35
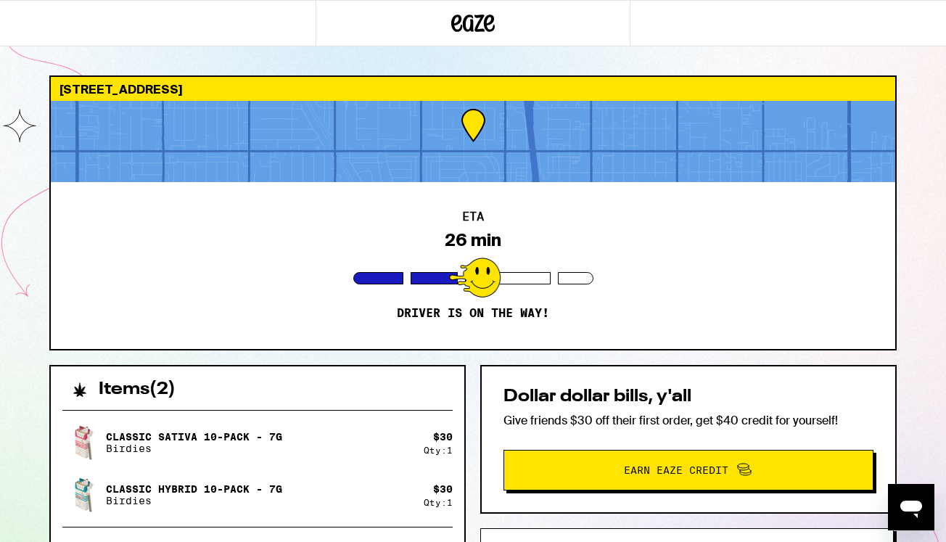
click at [469, 359] on div "[STREET_ADDRESS] ETA 26 min Driver is on the way! Items ( 2 ) Classic Sativa 10…" at bounding box center [473, 437] width 870 height 725
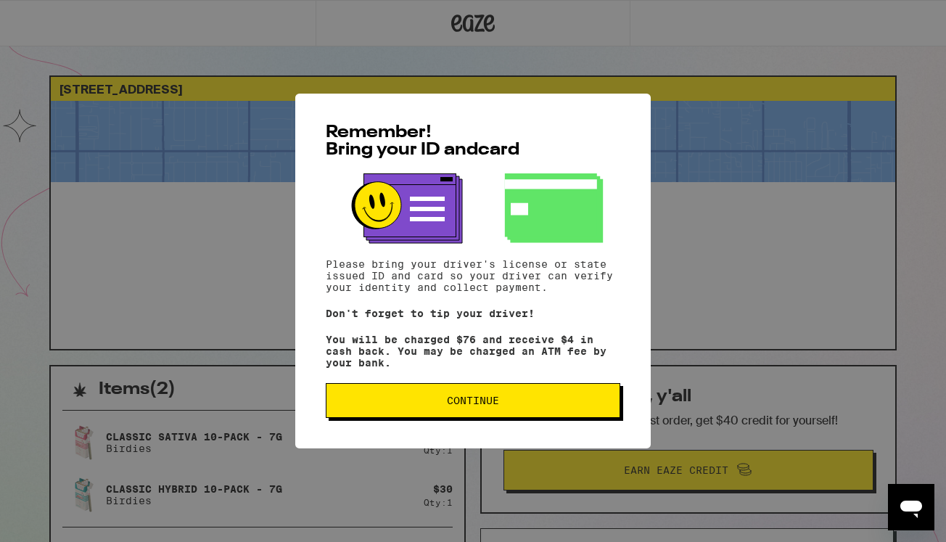
click at [358, 405] on span "Continue" at bounding box center [473, 400] width 270 height 10
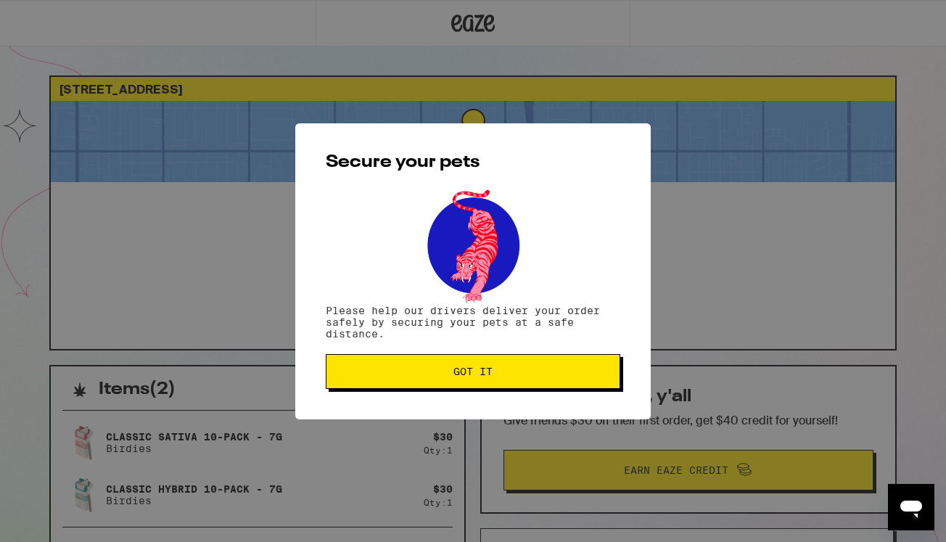
click at [378, 376] on span "Got it" at bounding box center [473, 371] width 270 height 10
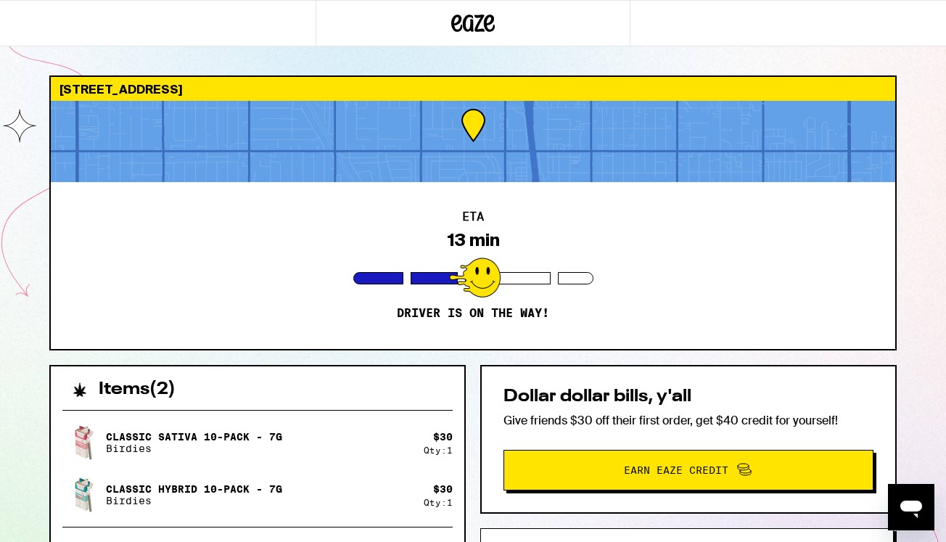
click at [25, 254] on div "[STREET_ADDRESS] ETA 13 min Driver is on the way! Items ( 2 ) Classic Sativa 10…" at bounding box center [473, 400] width 946 height 800
